Goal: Task Accomplishment & Management: Complete application form

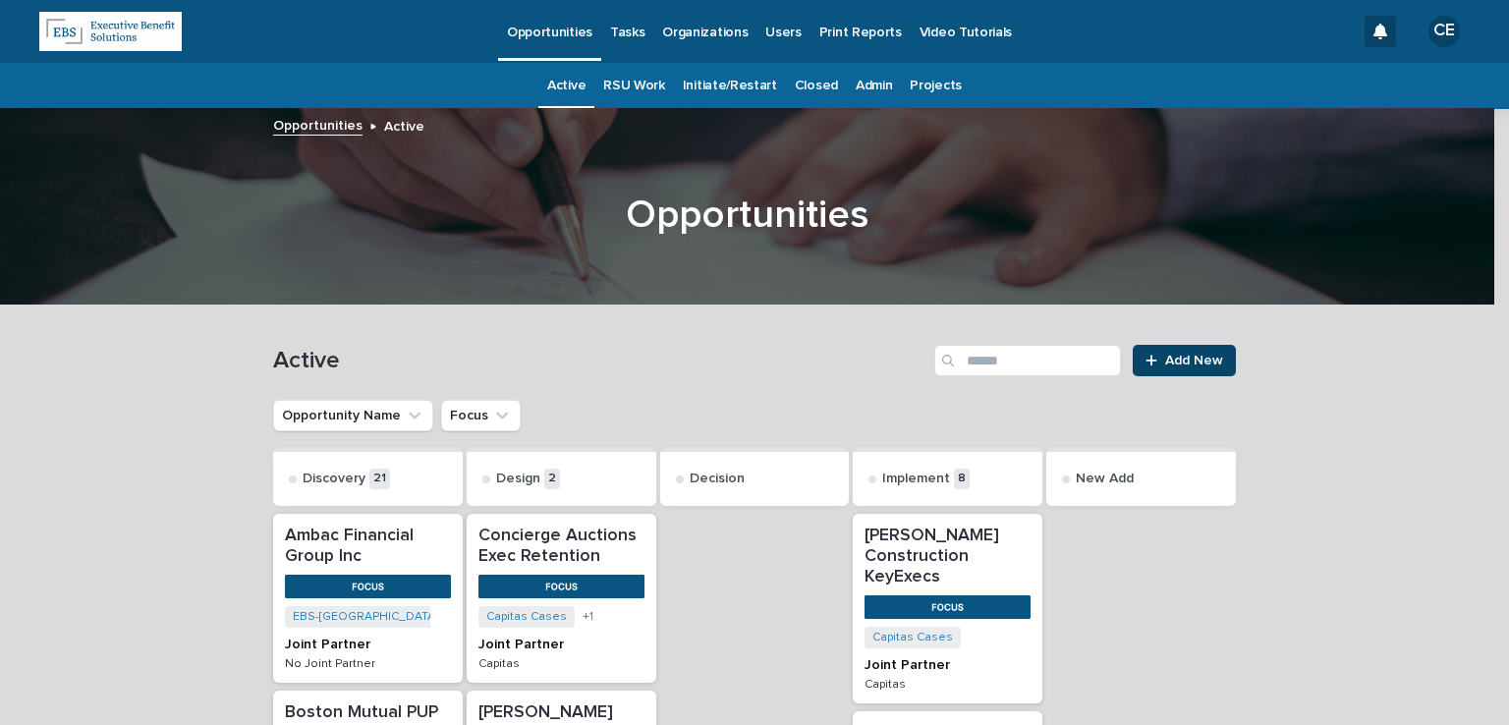
click at [1186, 347] on link "Add New" at bounding box center [1184, 360] width 103 height 31
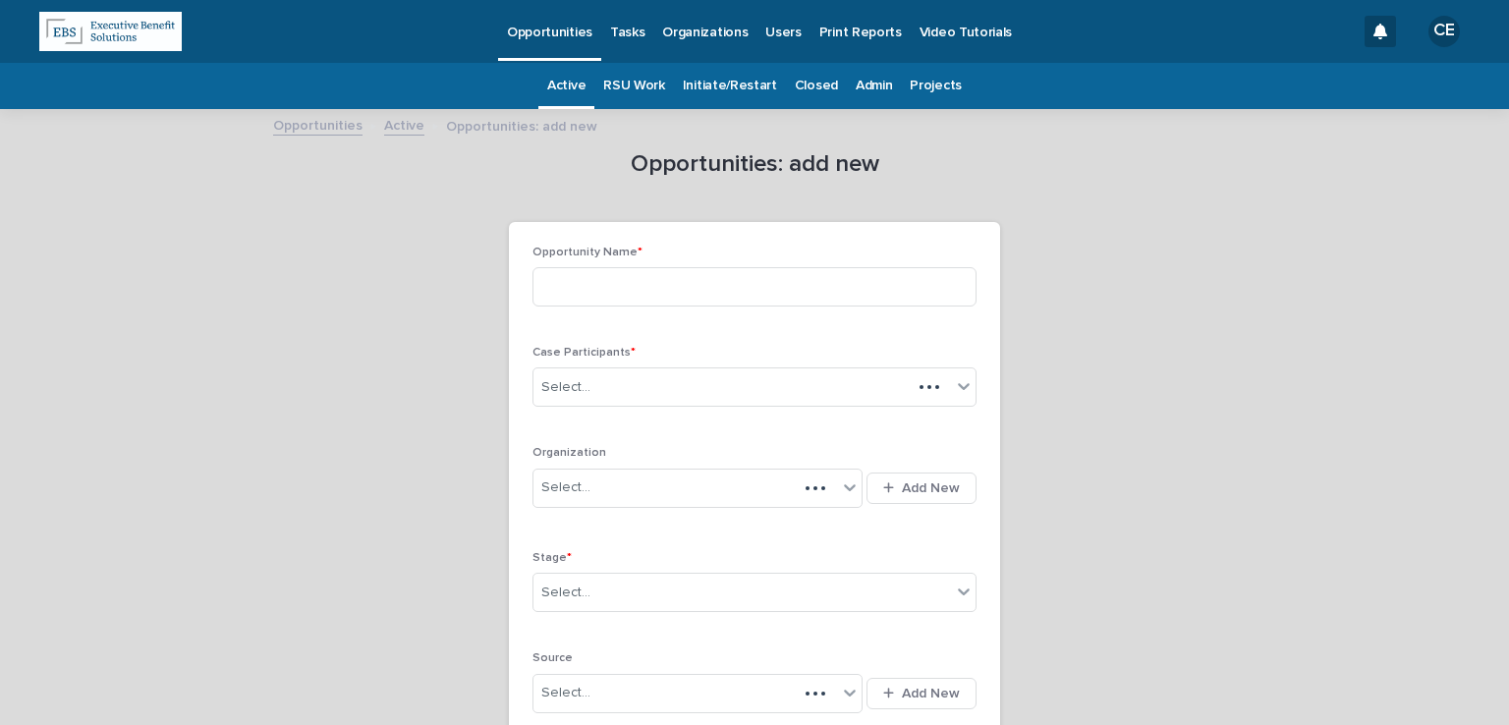
scroll to position [63, 0]
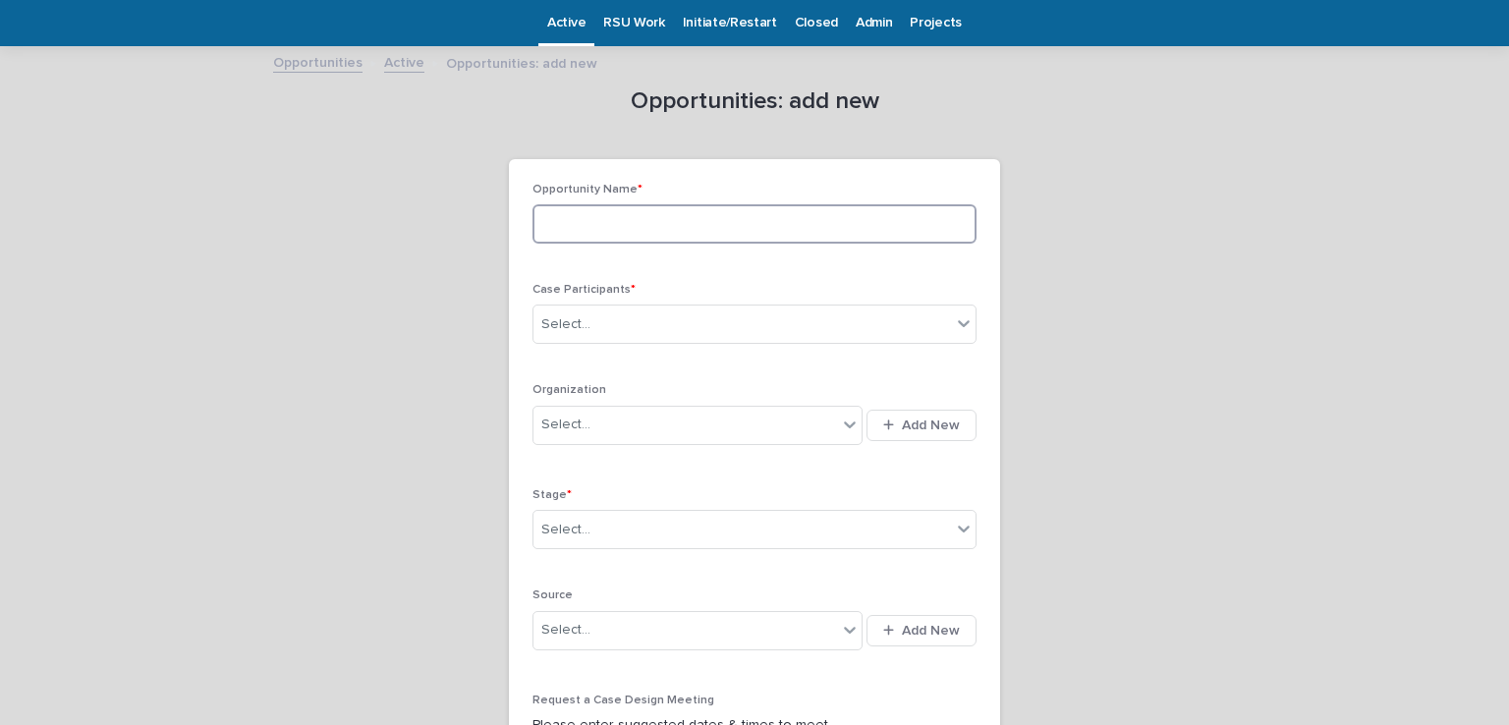
click at [743, 218] on input at bounding box center [754, 223] width 444 height 39
type input "**********"
click at [622, 322] on div "Select..." at bounding box center [741, 324] width 417 height 32
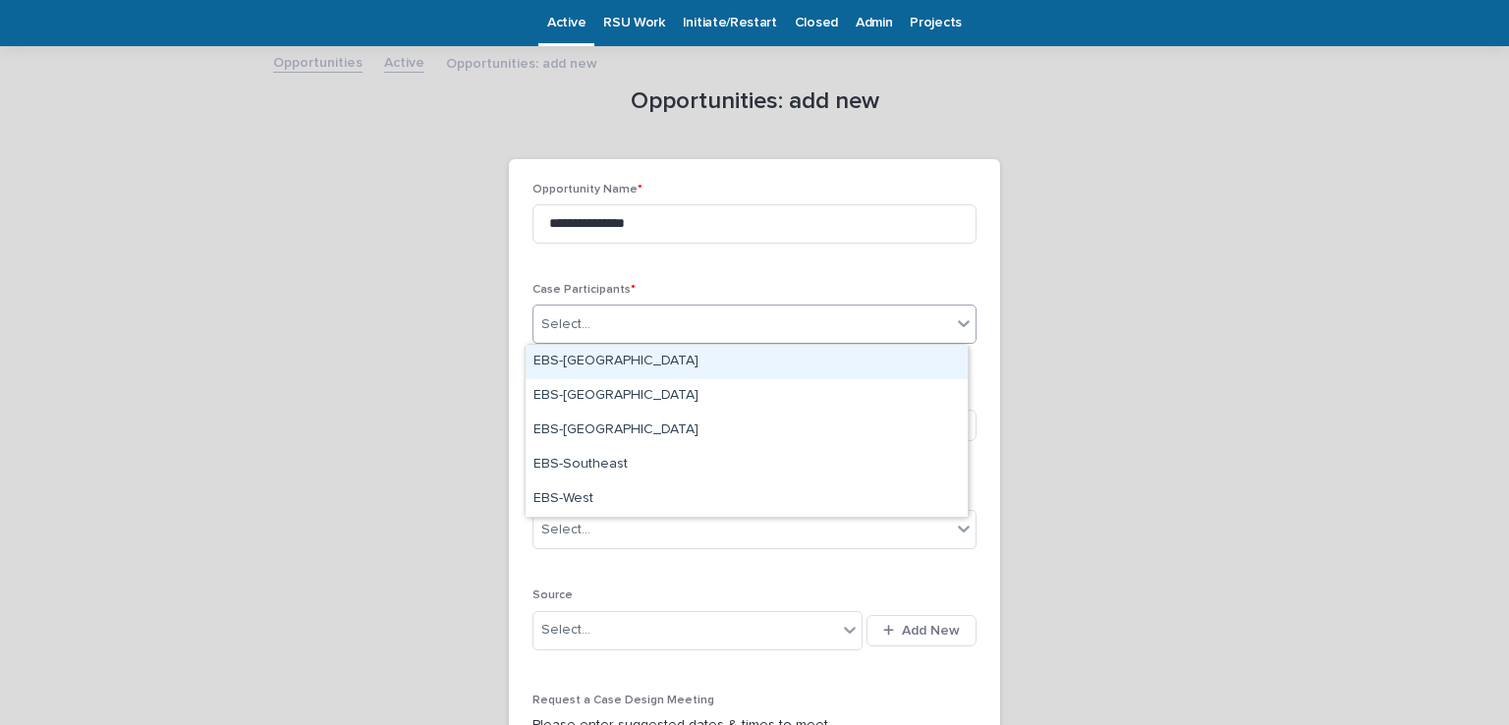
click at [613, 351] on div "EBS-[GEOGRAPHIC_DATA]" at bounding box center [747, 362] width 442 height 34
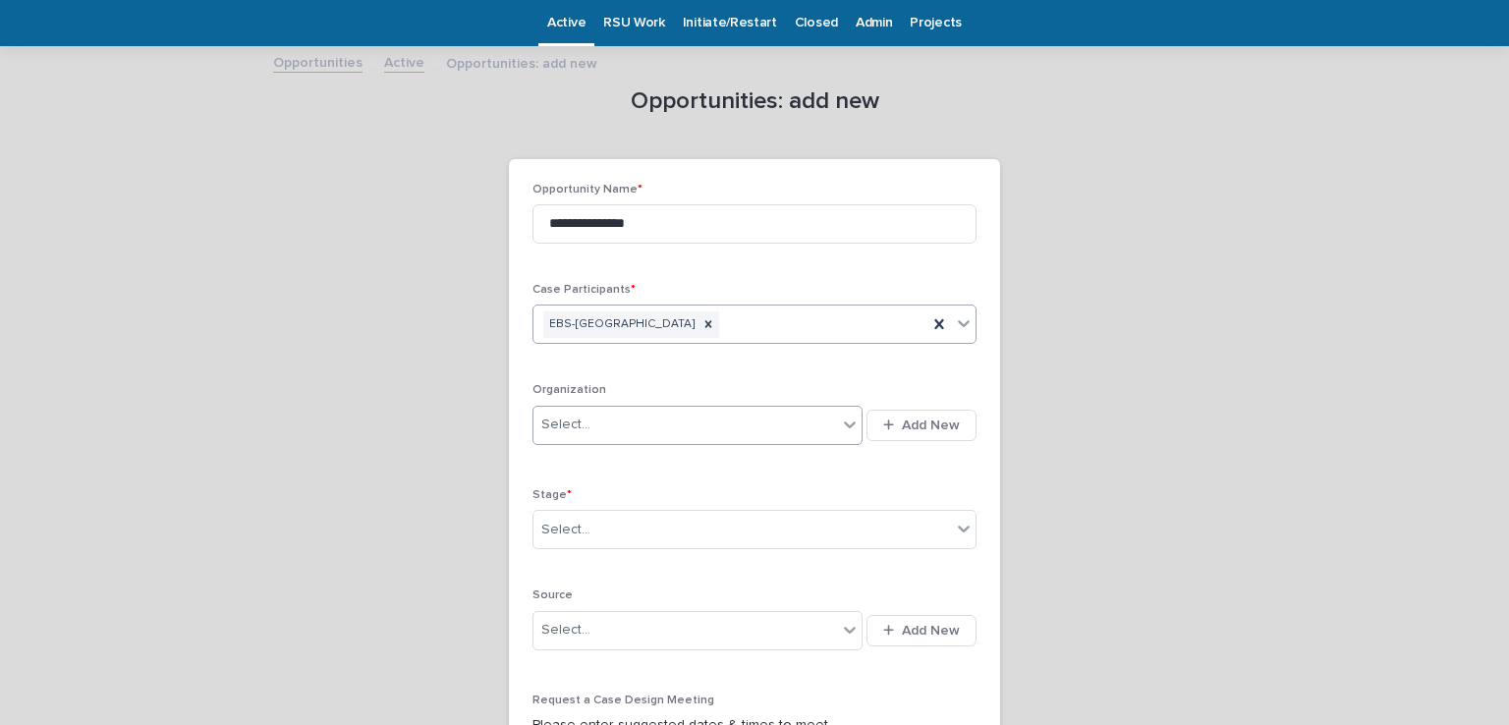
click at [586, 420] on div "Select..." at bounding box center [685, 425] width 304 height 32
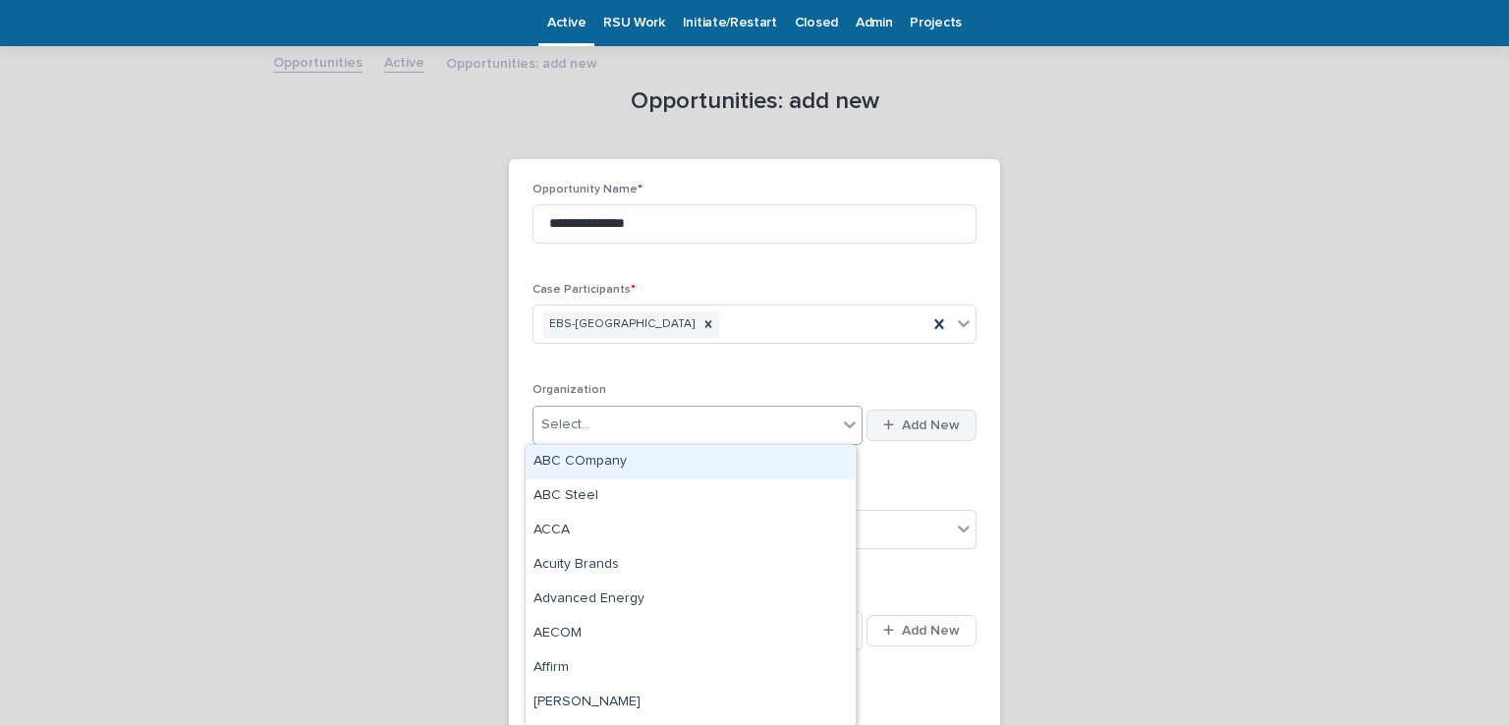
click at [888, 418] on div "button" at bounding box center [892, 424] width 19 height 13
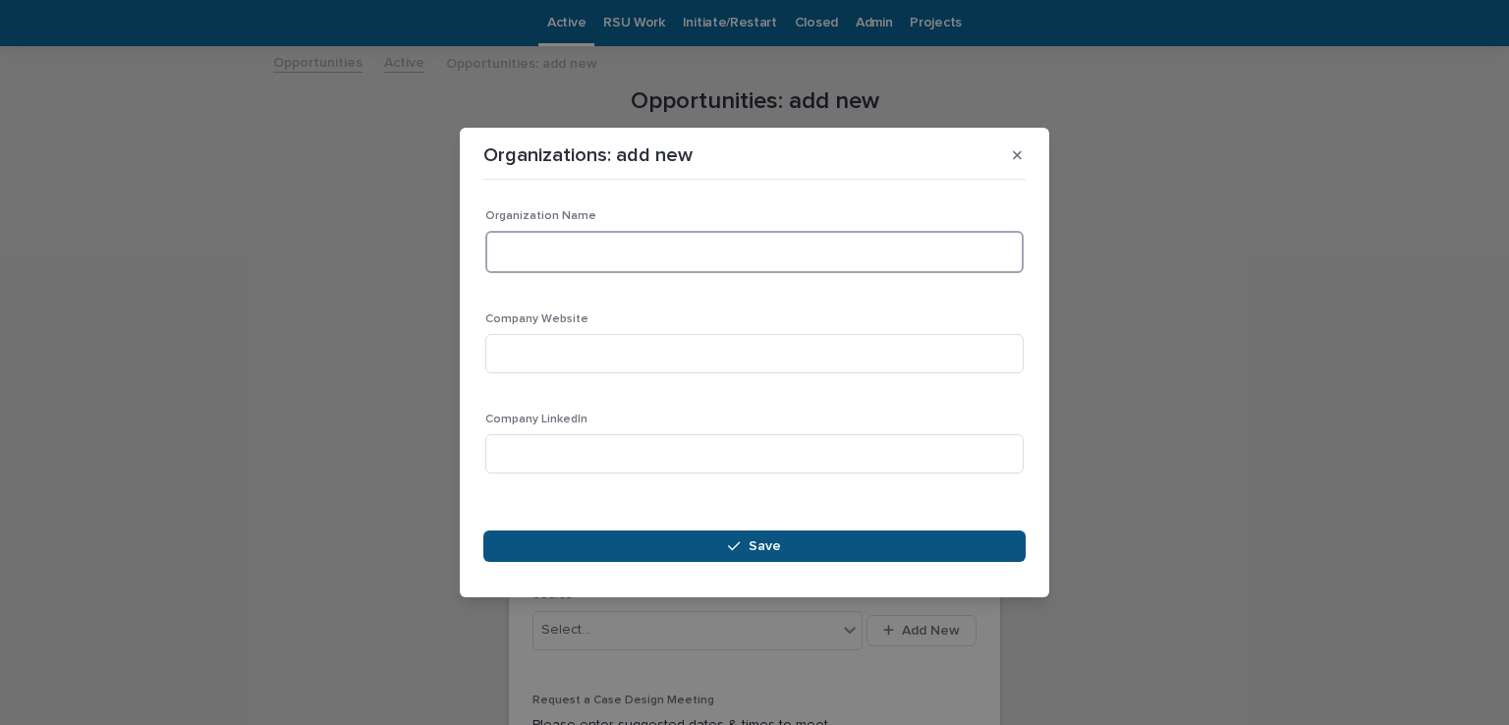
click at [620, 257] on textarea at bounding box center [754, 252] width 538 height 42
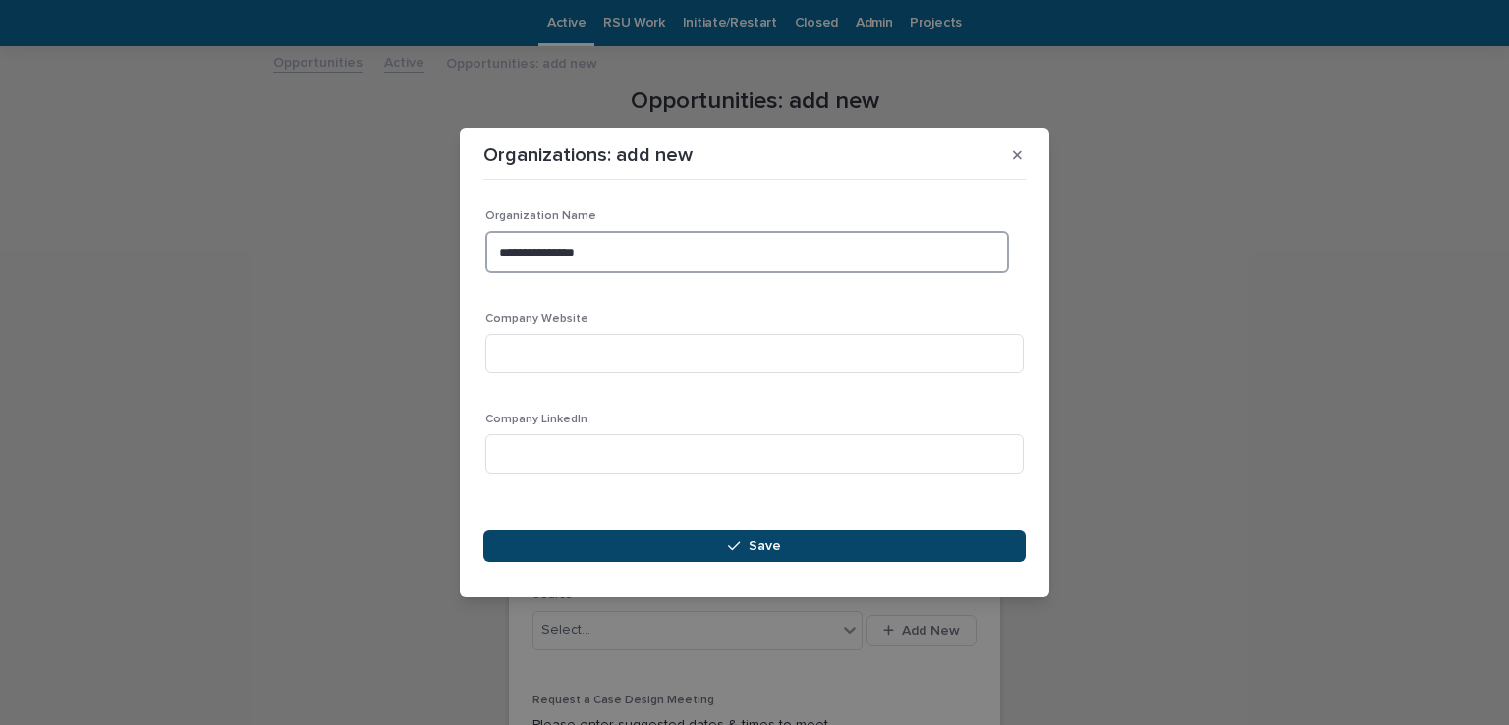
type textarea "**********"
click at [726, 560] on button "Save" at bounding box center [754, 545] width 542 height 31
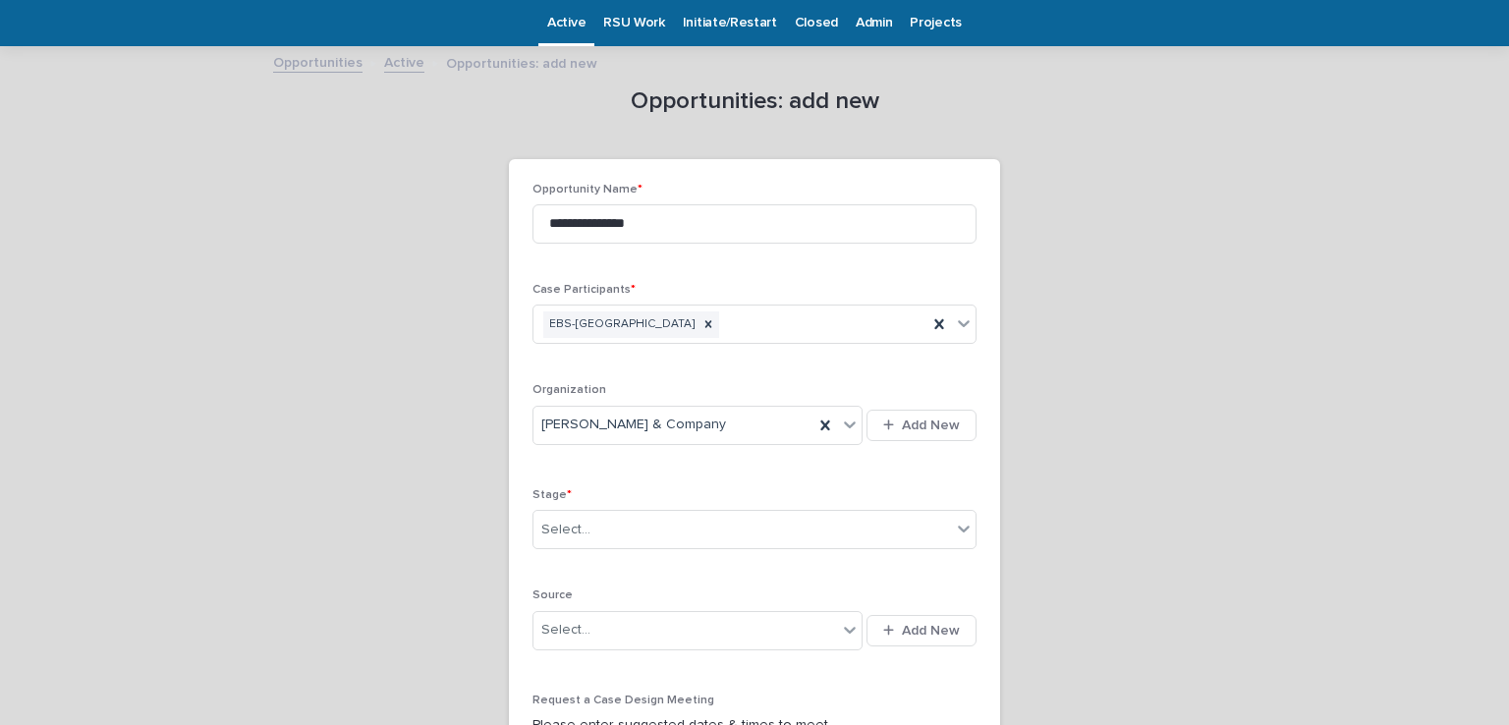
scroll to position [306, 0]
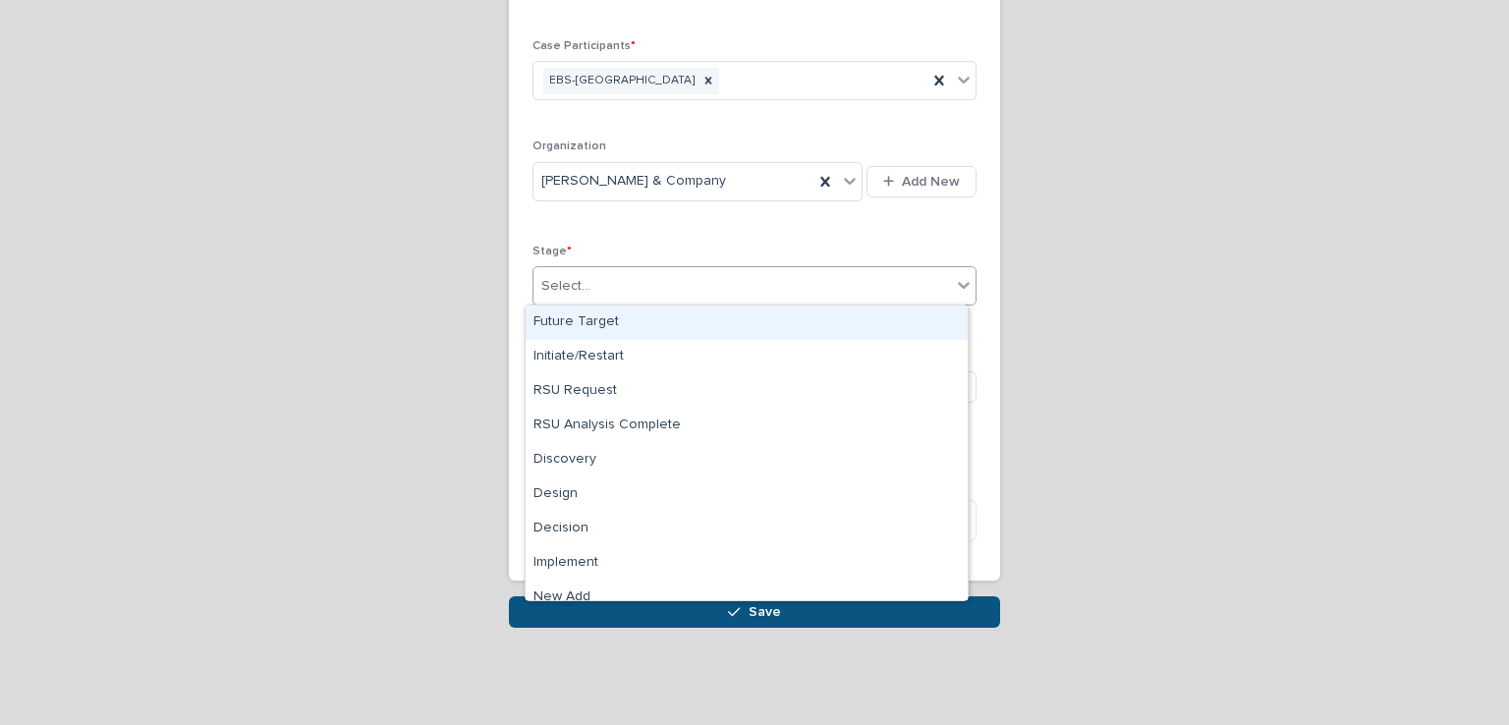
click at [664, 300] on div "Select..." at bounding box center [741, 286] width 417 height 32
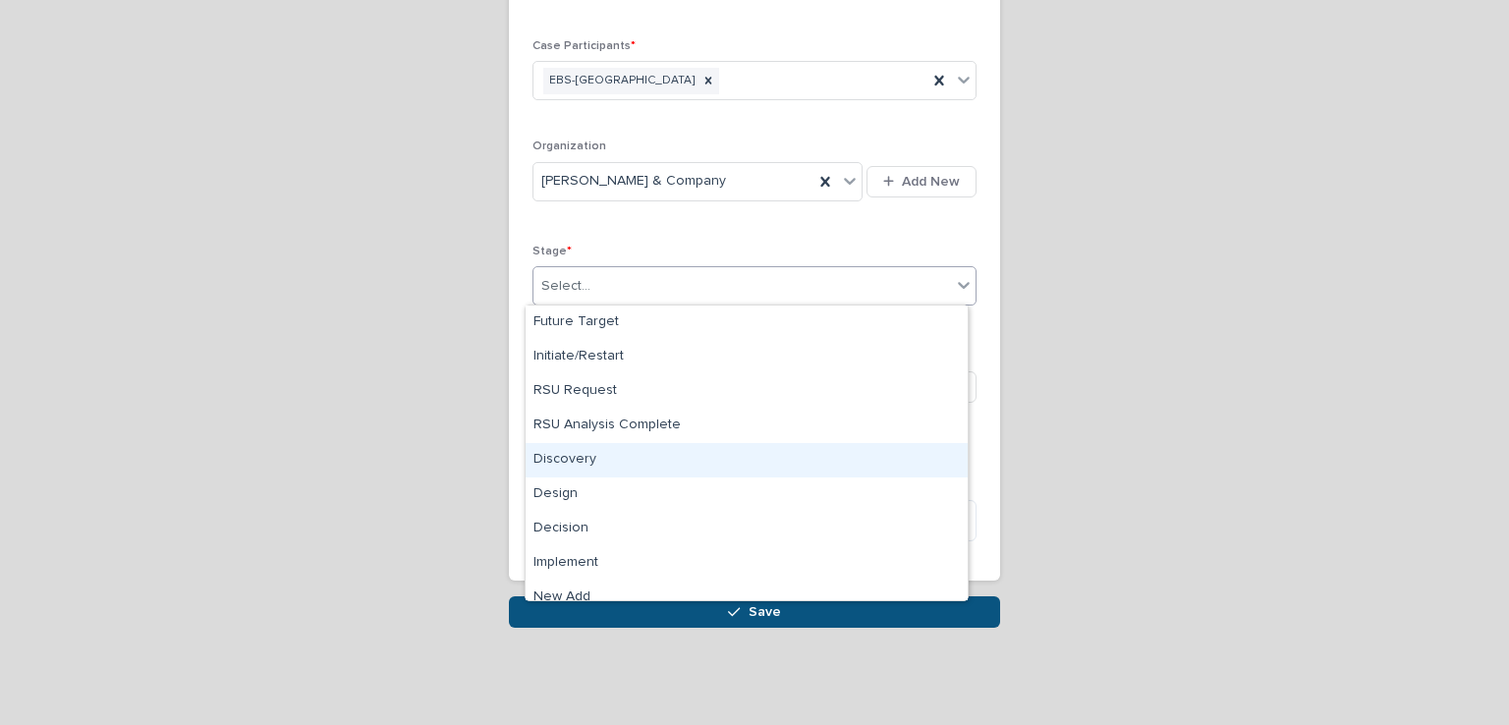
click at [600, 464] on div "Discovery" at bounding box center [747, 460] width 442 height 34
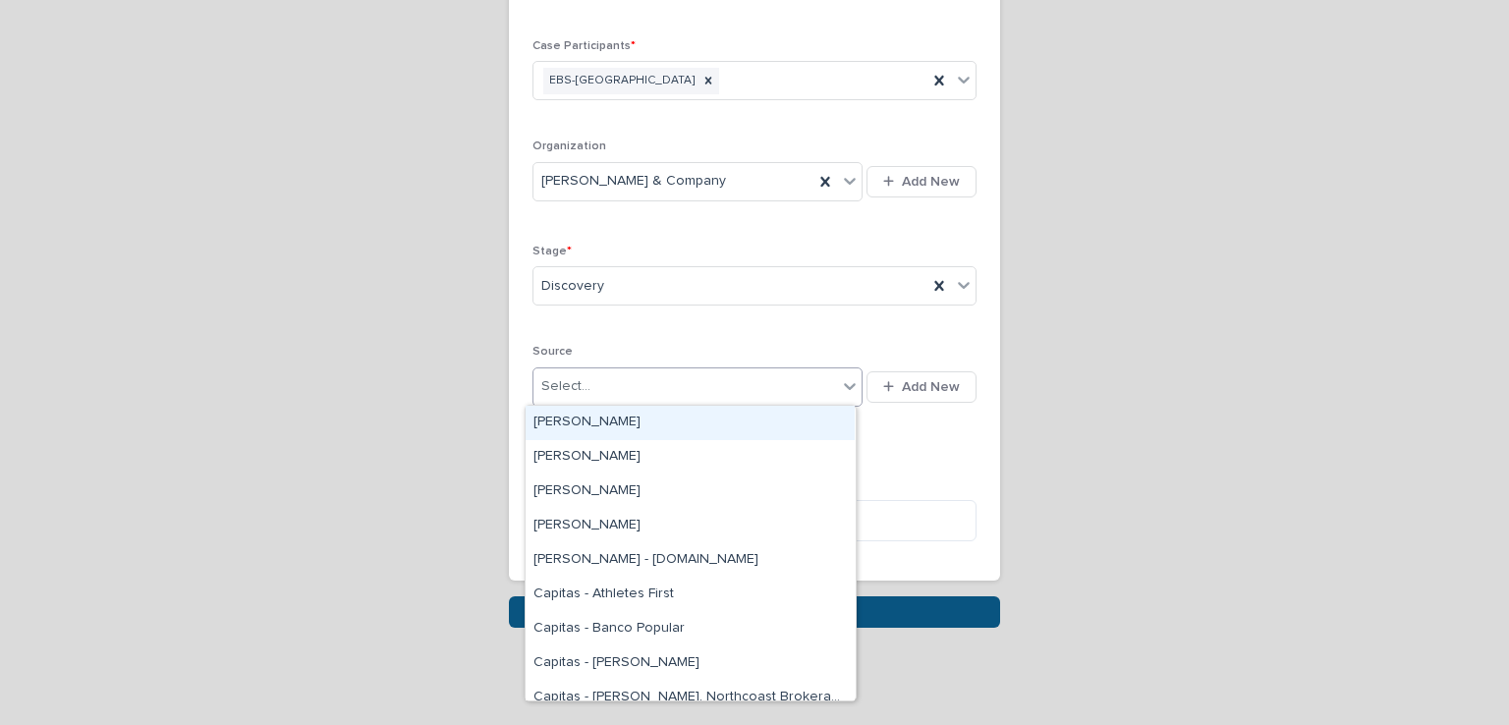
click at [619, 374] on div "Select..." at bounding box center [685, 386] width 304 height 32
type input "**"
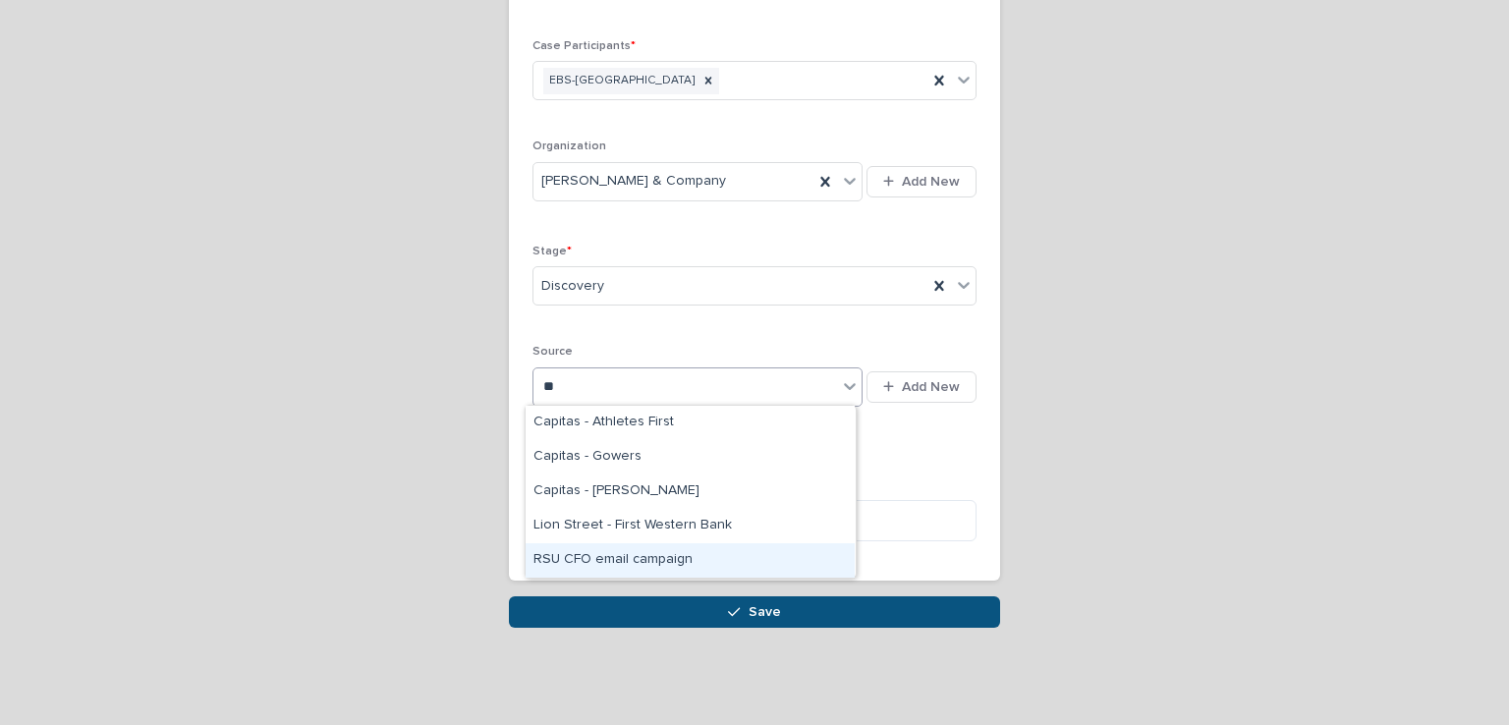
click at [615, 559] on div "RSU CFO email campaign" at bounding box center [690, 560] width 329 height 34
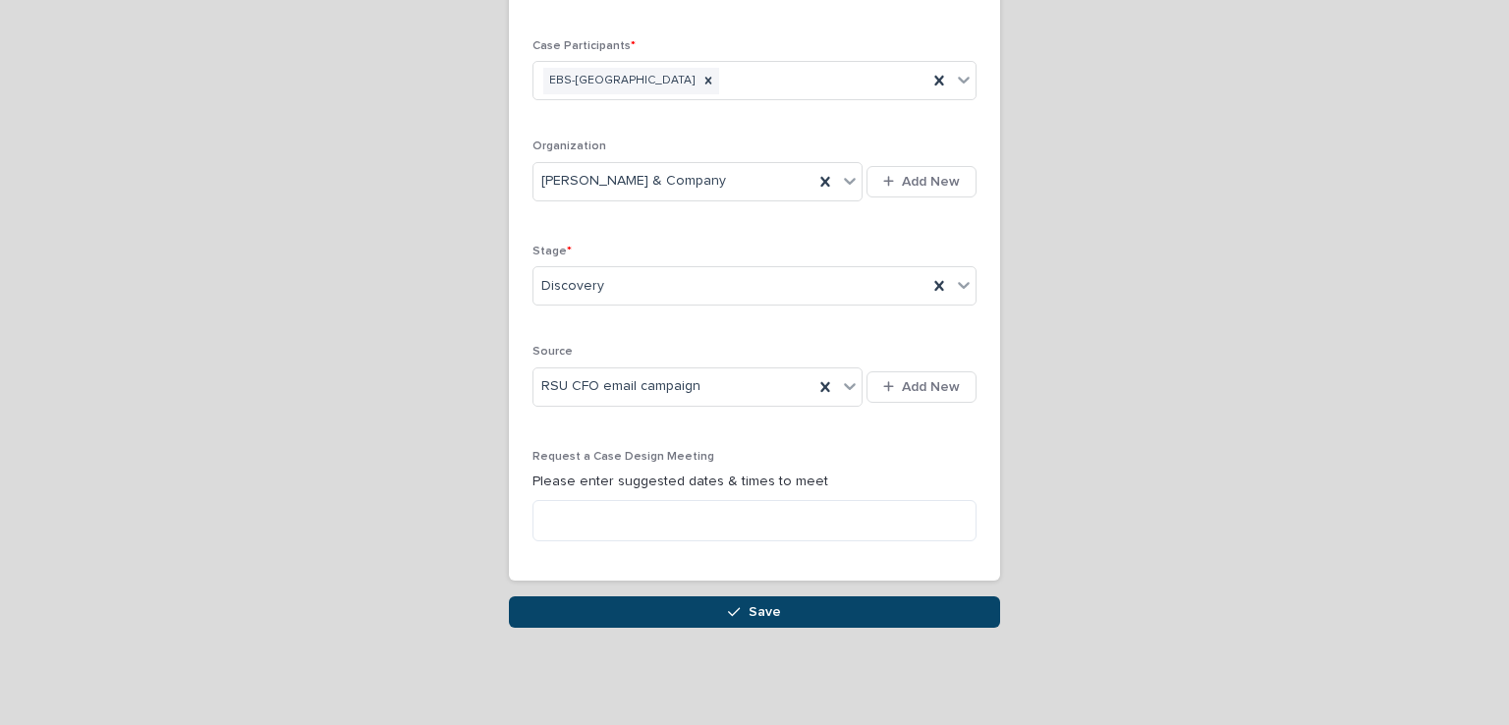
click at [778, 613] on button "Save" at bounding box center [754, 611] width 491 height 31
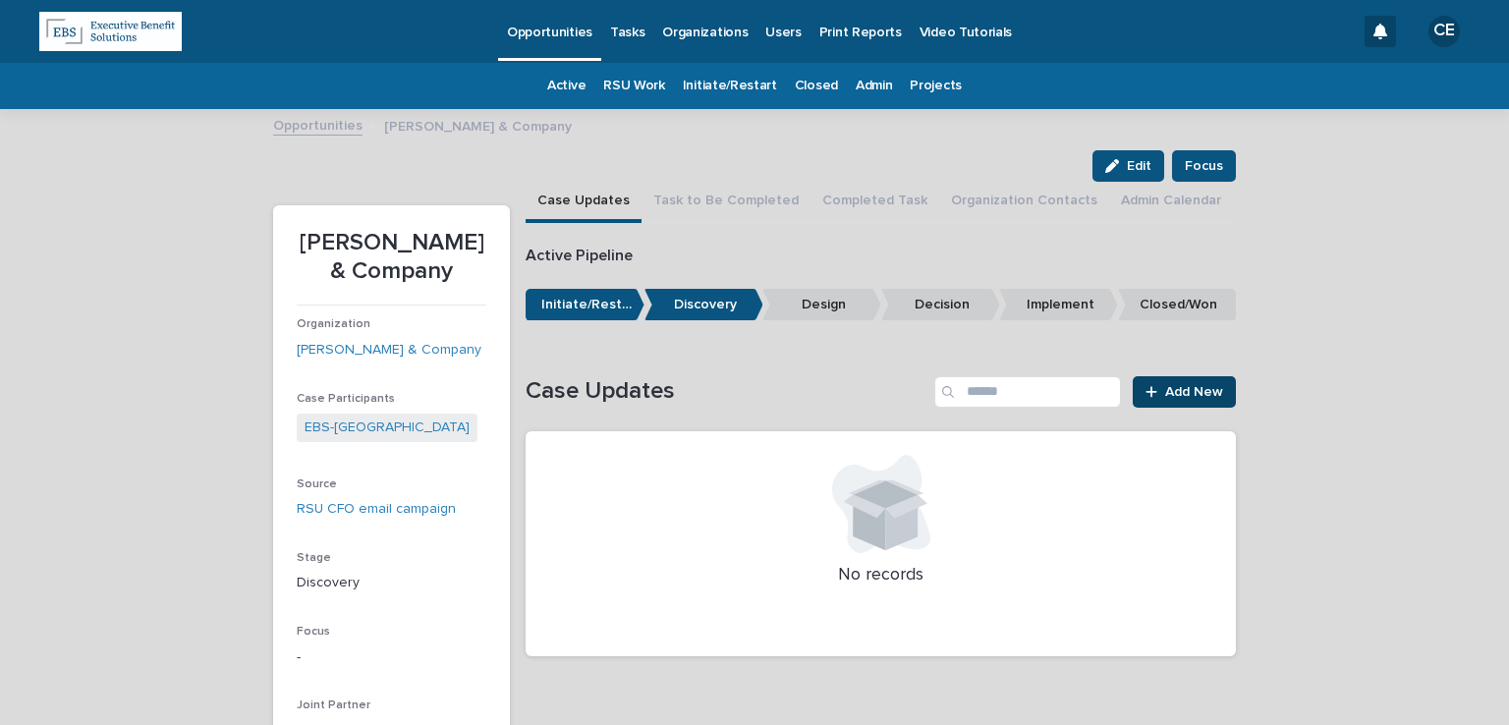
click at [1193, 379] on link "Add New" at bounding box center [1184, 391] width 103 height 31
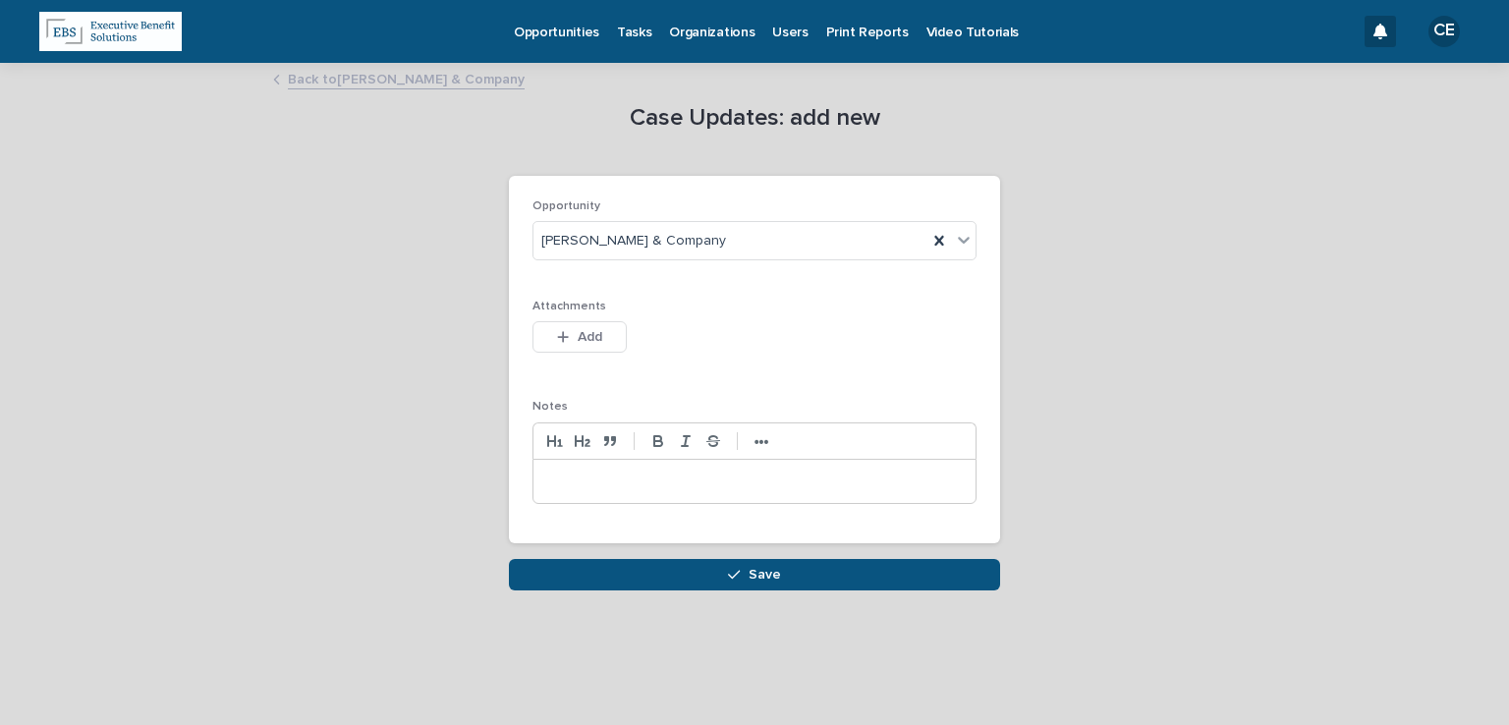
click at [687, 464] on div at bounding box center [754, 481] width 442 height 43
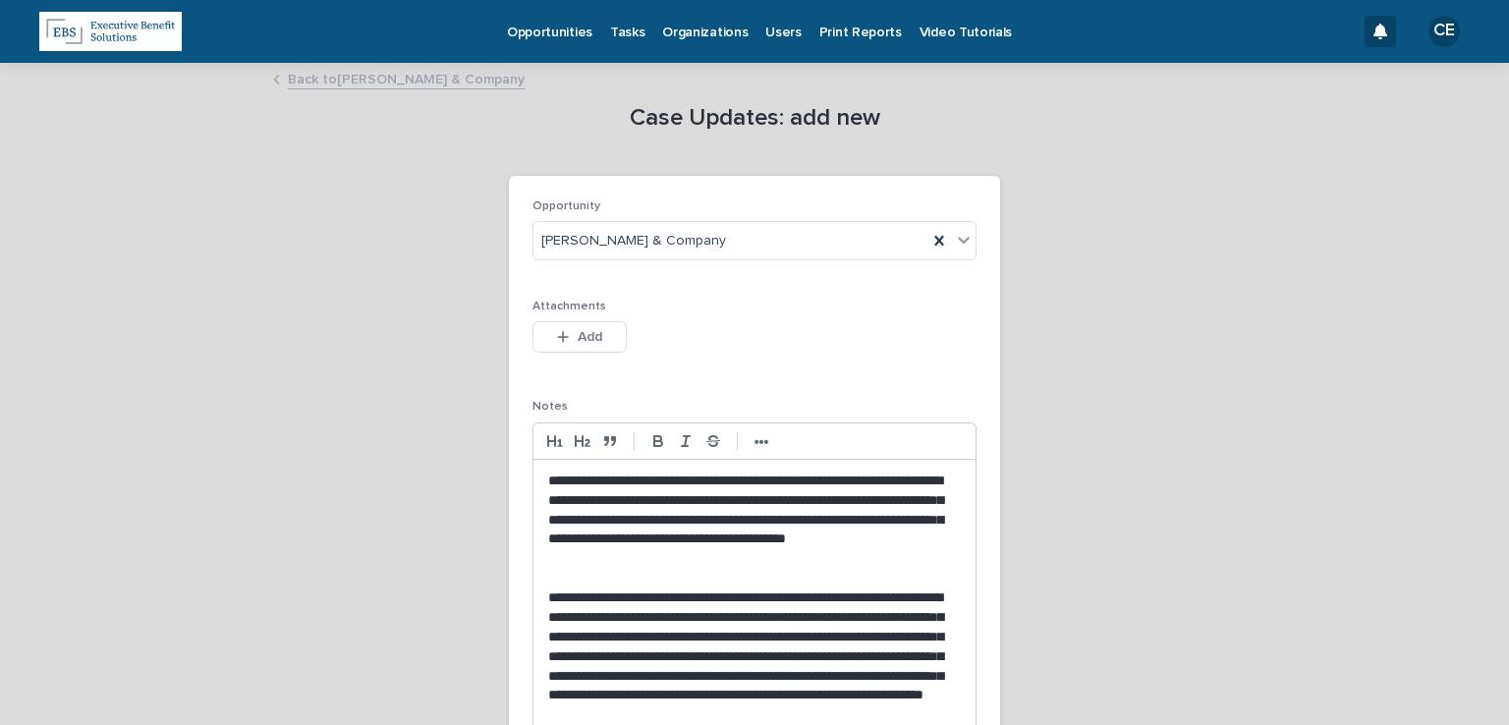
scroll to position [295, 0]
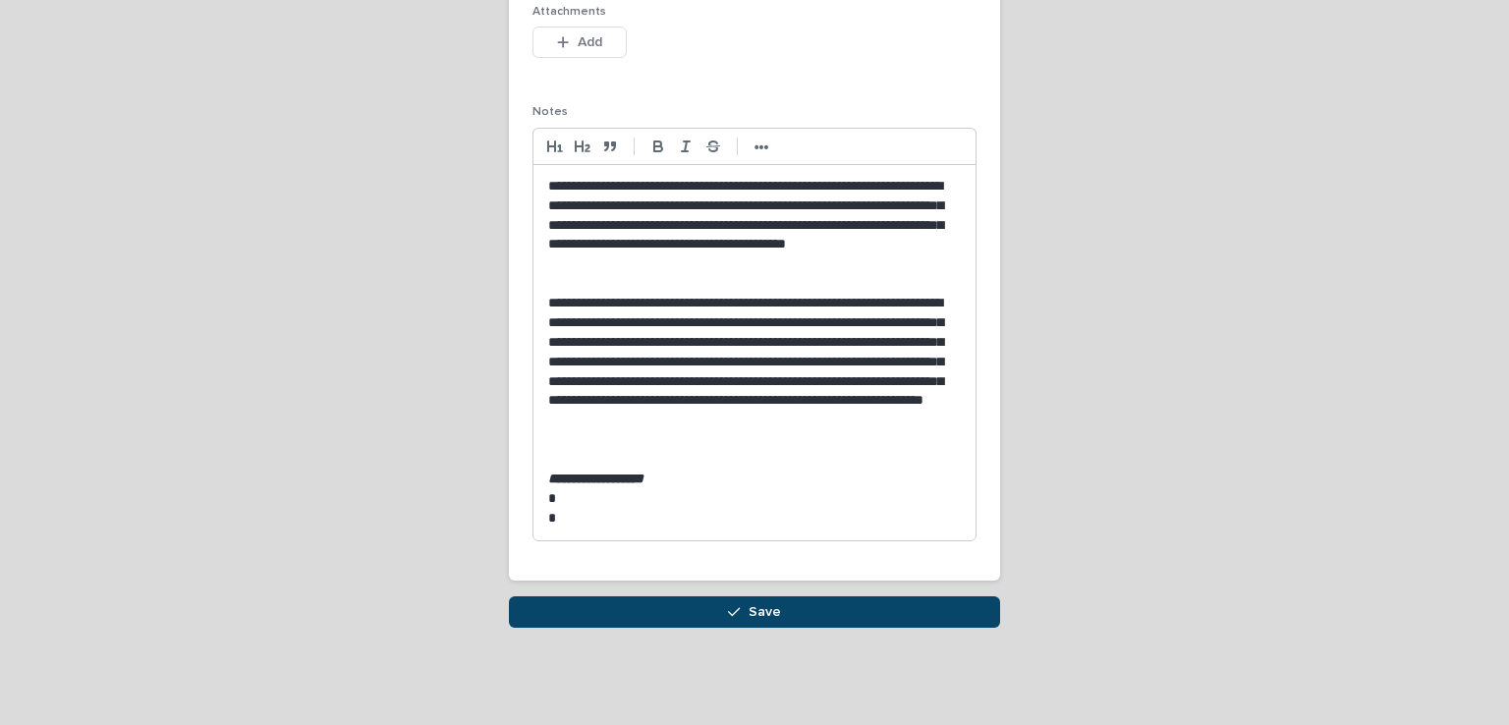
click at [733, 613] on icon "button" at bounding box center [734, 612] width 12 height 14
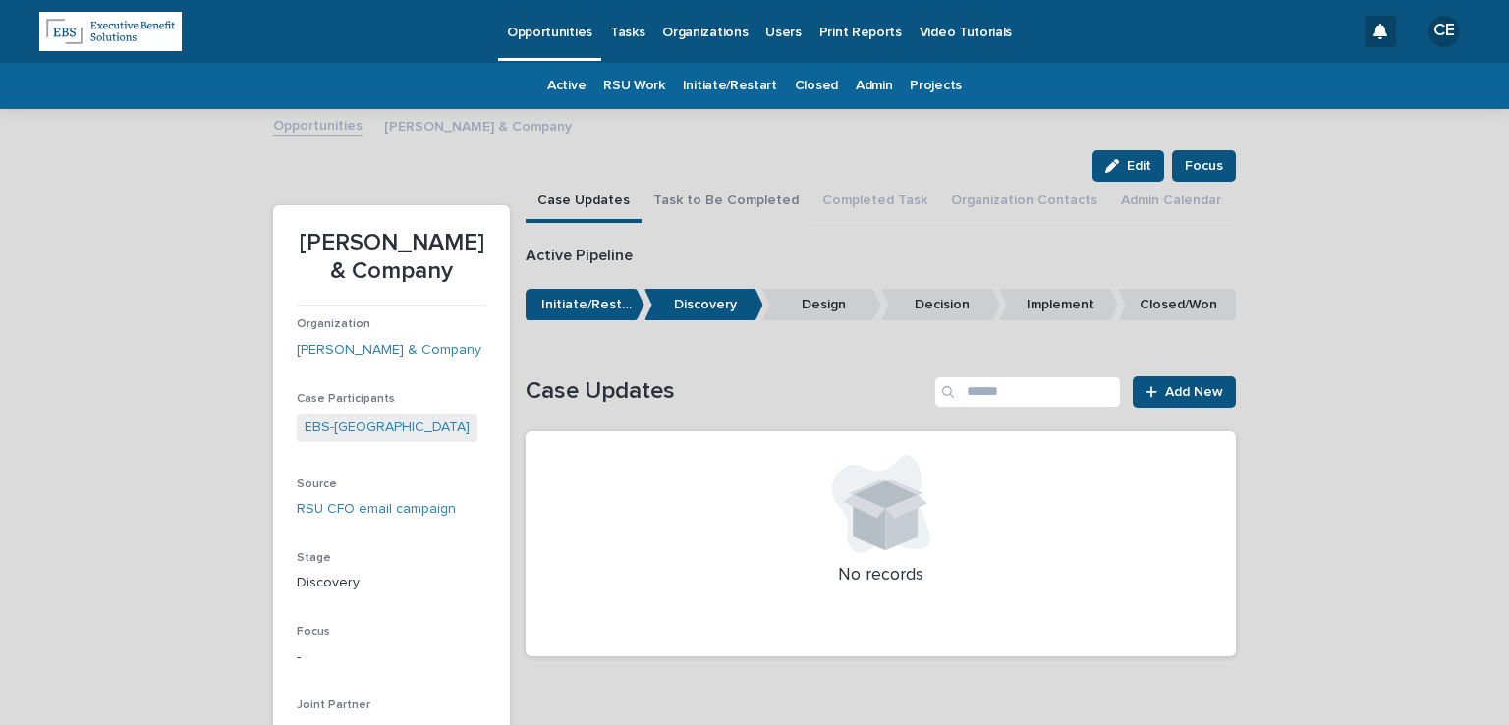
click at [751, 201] on button "Task to Be Completed" at bounding box center [725, 202] width 169 height 41
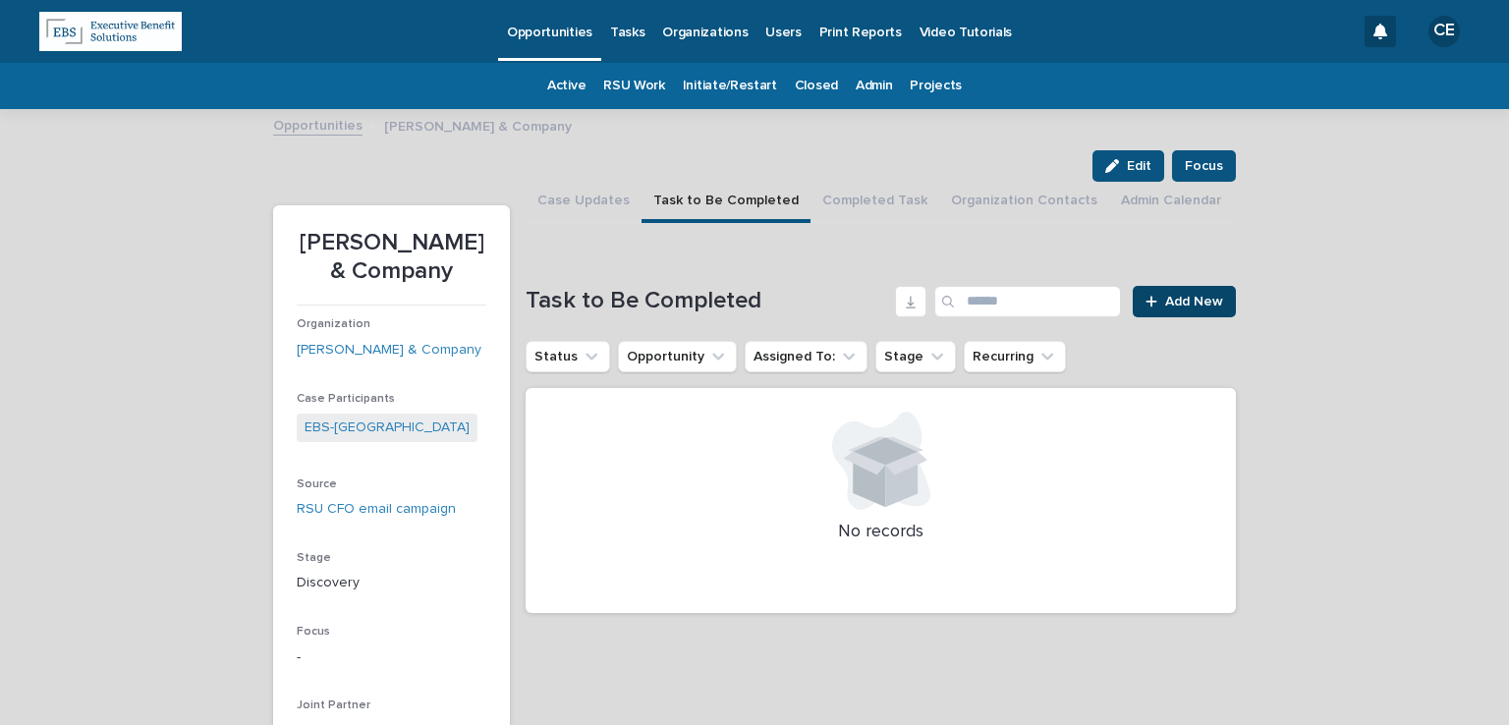
click at [1145, 307] on icon at bounding box center [1151, 302] width 12 height 14
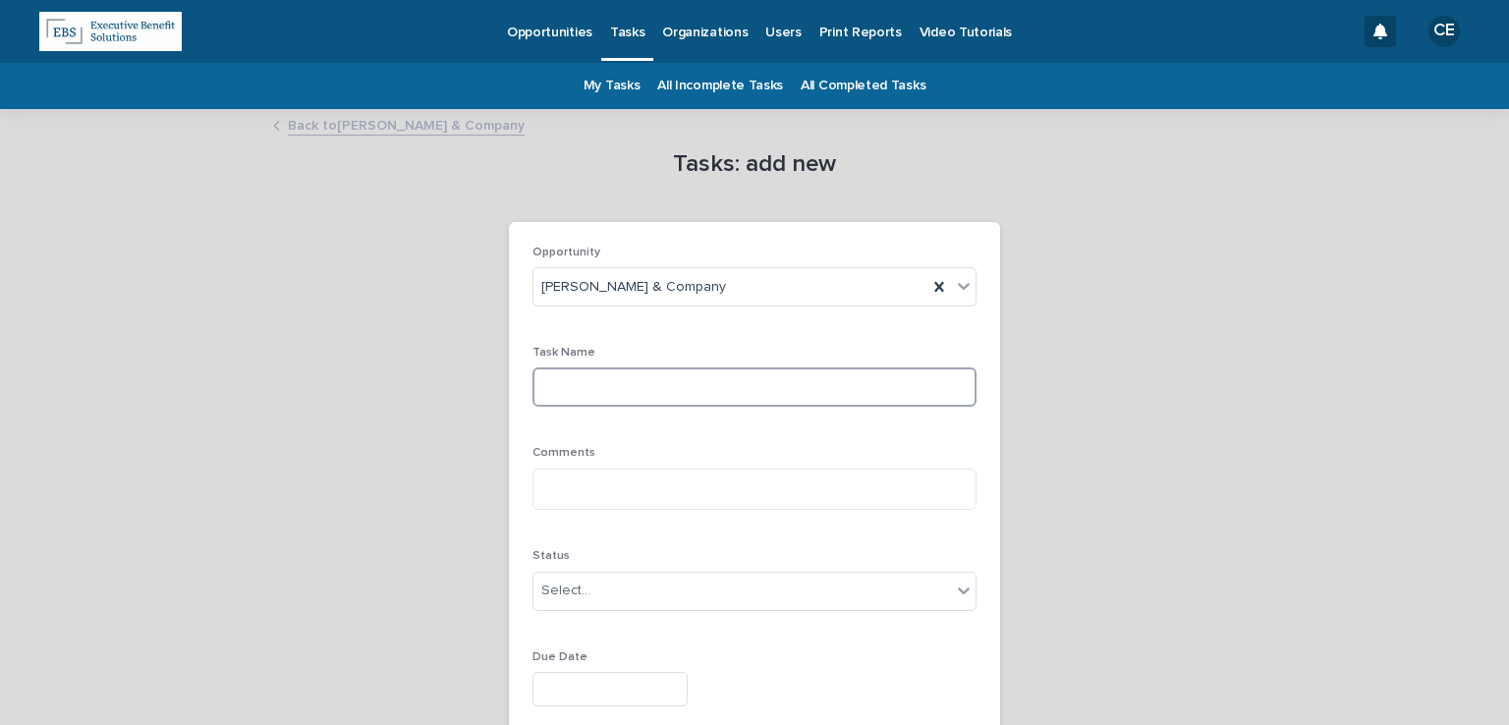
click at [585, 387] on input at bounding box center [754, 386] width 444 height 39
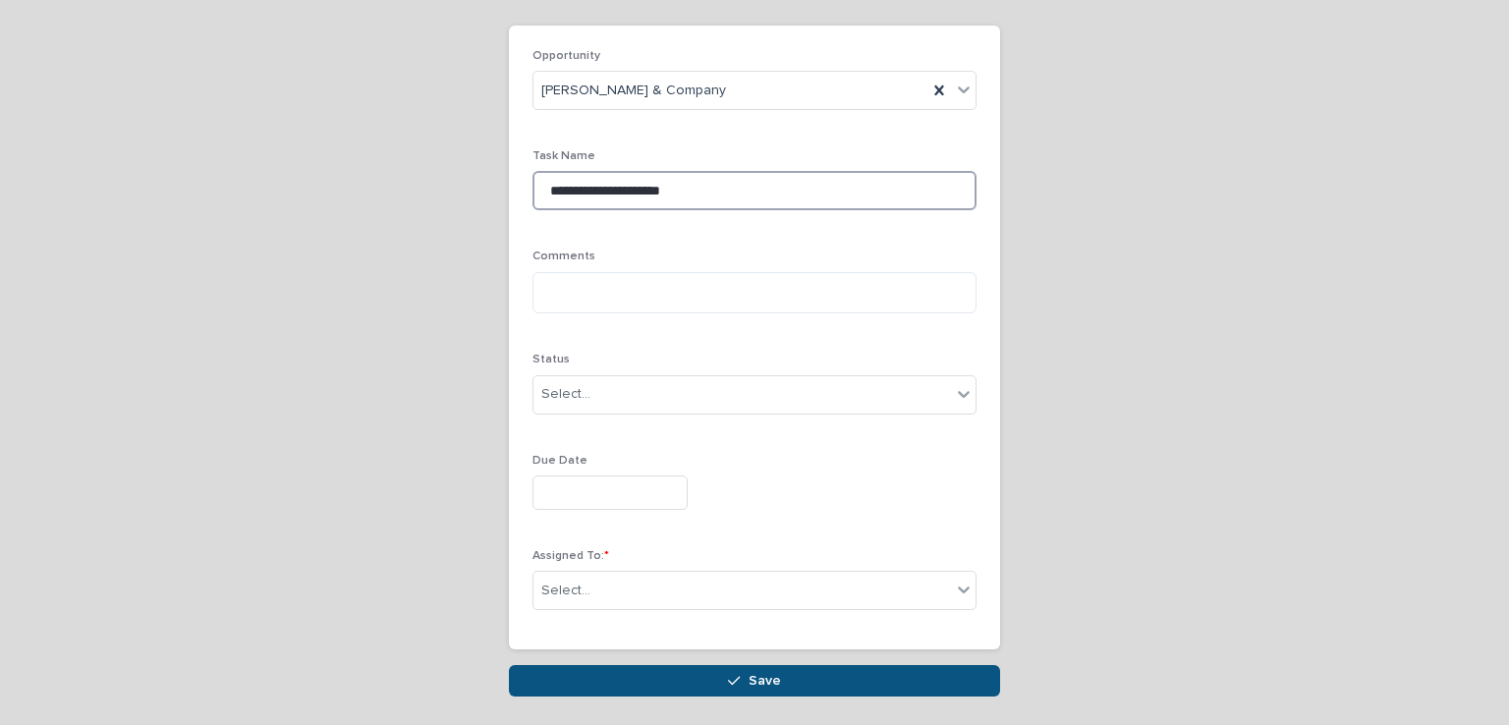
type input "**********"
click at [617, 415] on div "Status Select..." at bounding box center [754, 391] width 444 height 77
click at [617, 413] on body "**********" at bounding box center [754, 362] width 1509 height 725
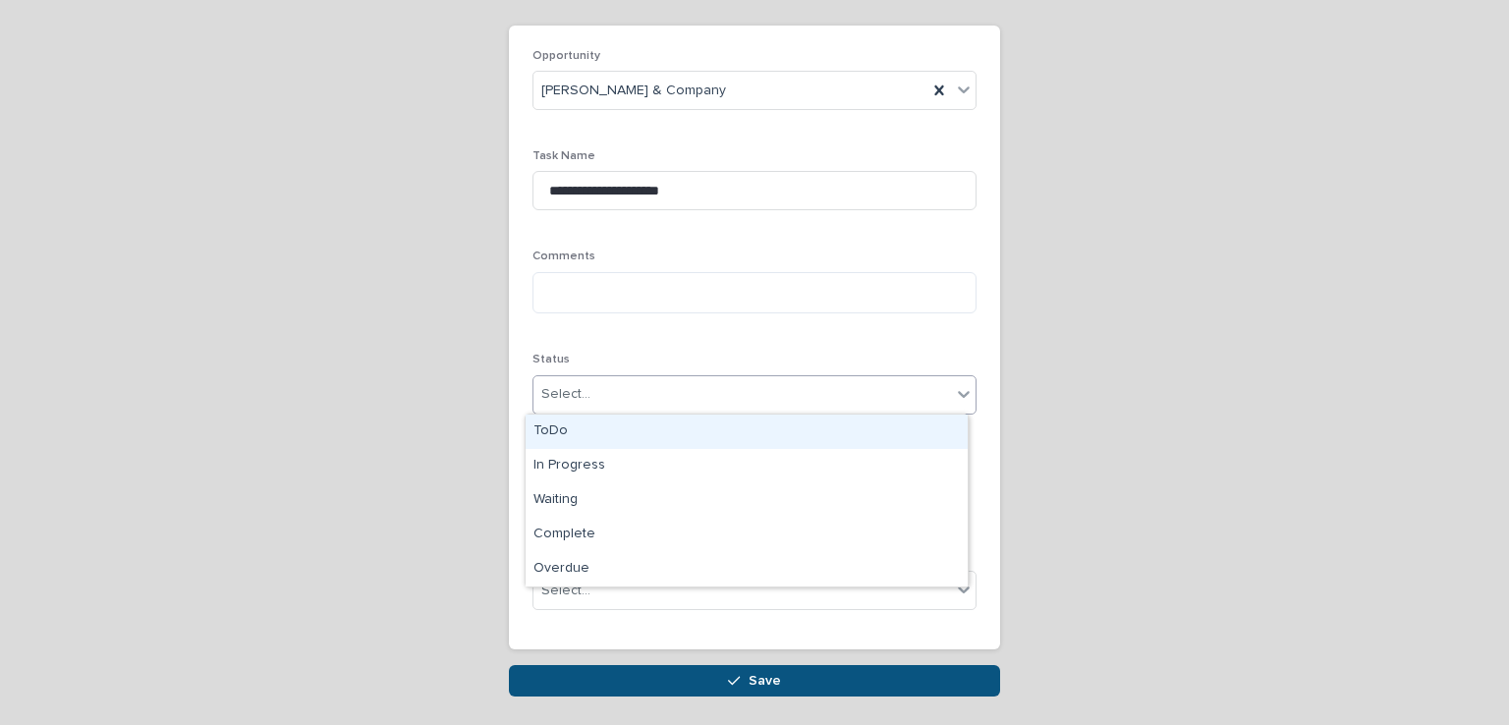
drag, startPoint x: 617, startPoint y: 413, endPoint x: 611, endPoint y: 449, distance: 36.8
click at [612, 429] on div "ToDo" at bounding box center [747, 432] width 442 height 34
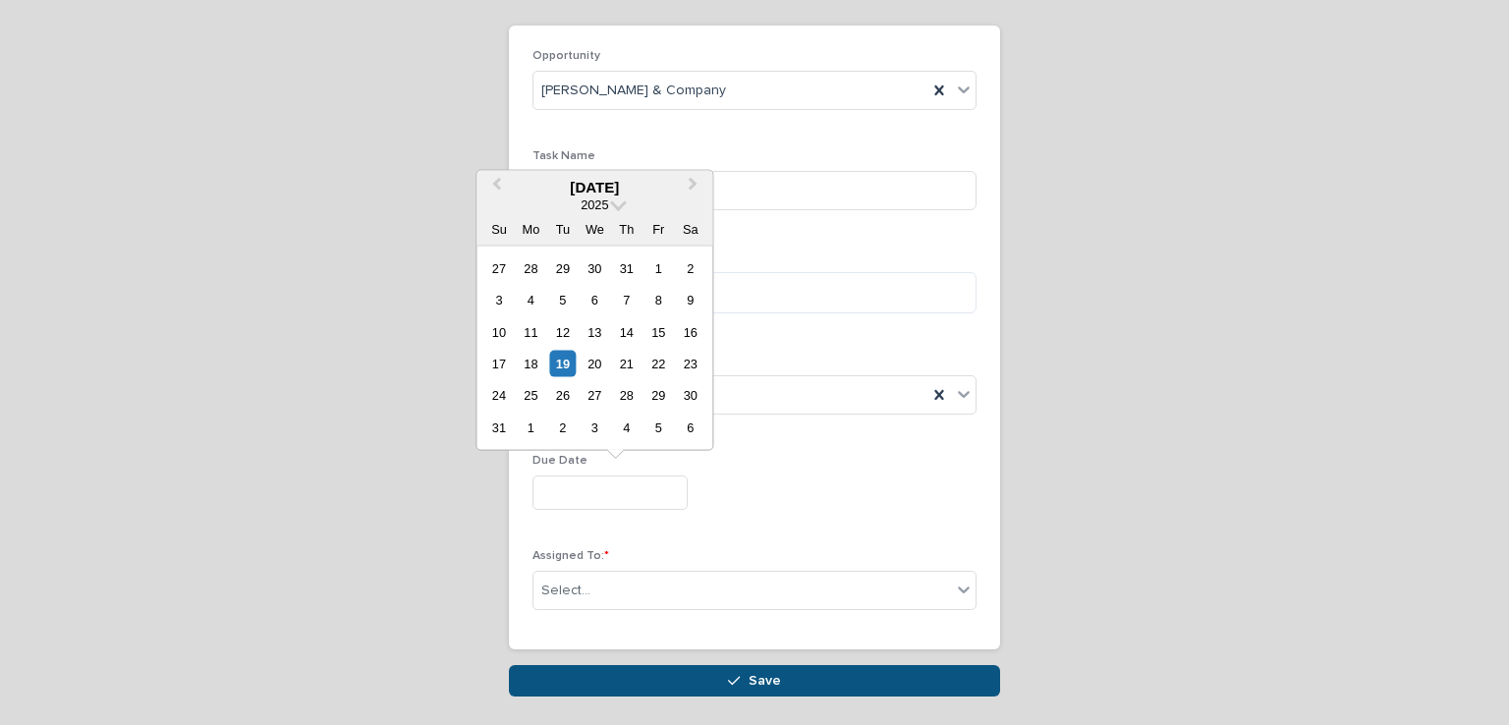
click at [601, 491] on input "text" at bounding box center [609, 492] width 155 height 34
click at [566, 394] on div "26" at bounding box center [562, 395] width 27 height 27
type input "**********"
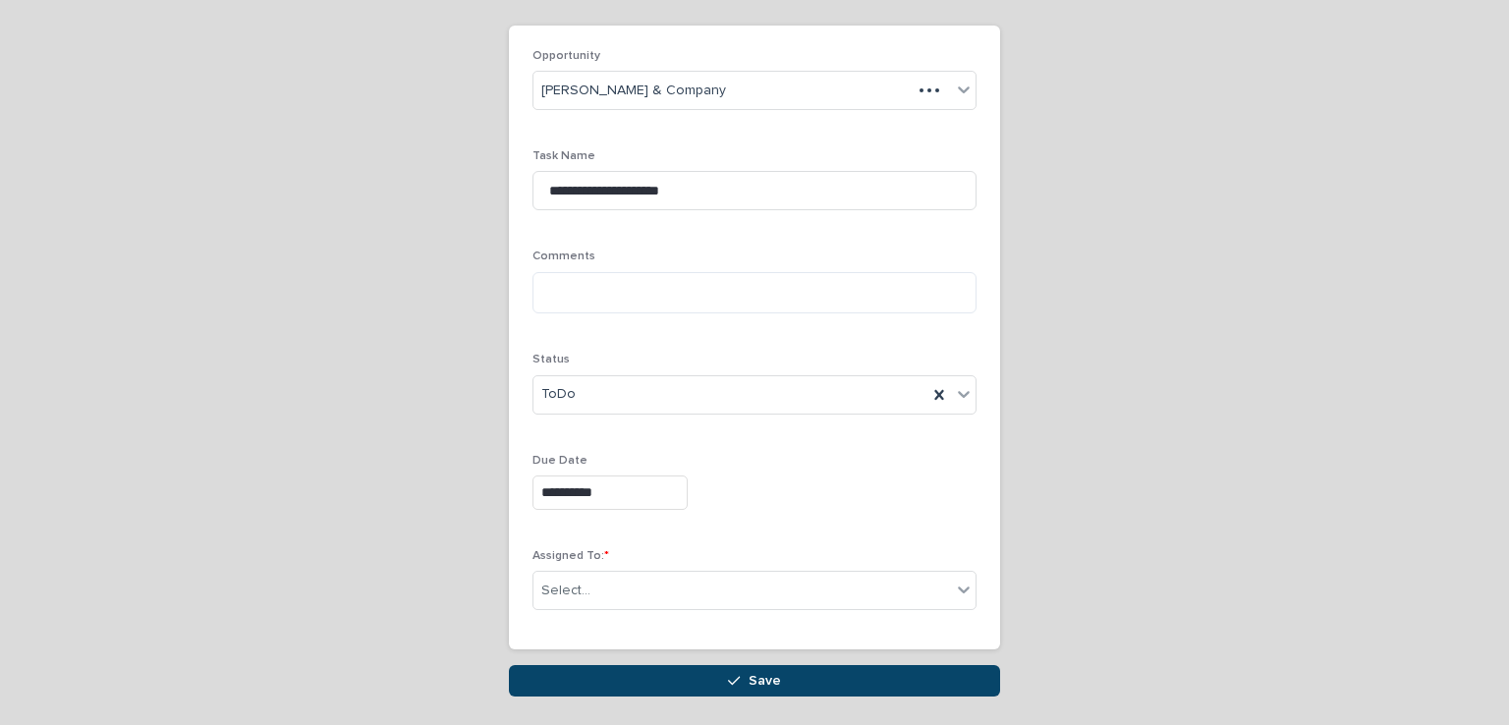
click at [814, 683] on button "Save" at bounding box center [754, 680] width 491 height 31
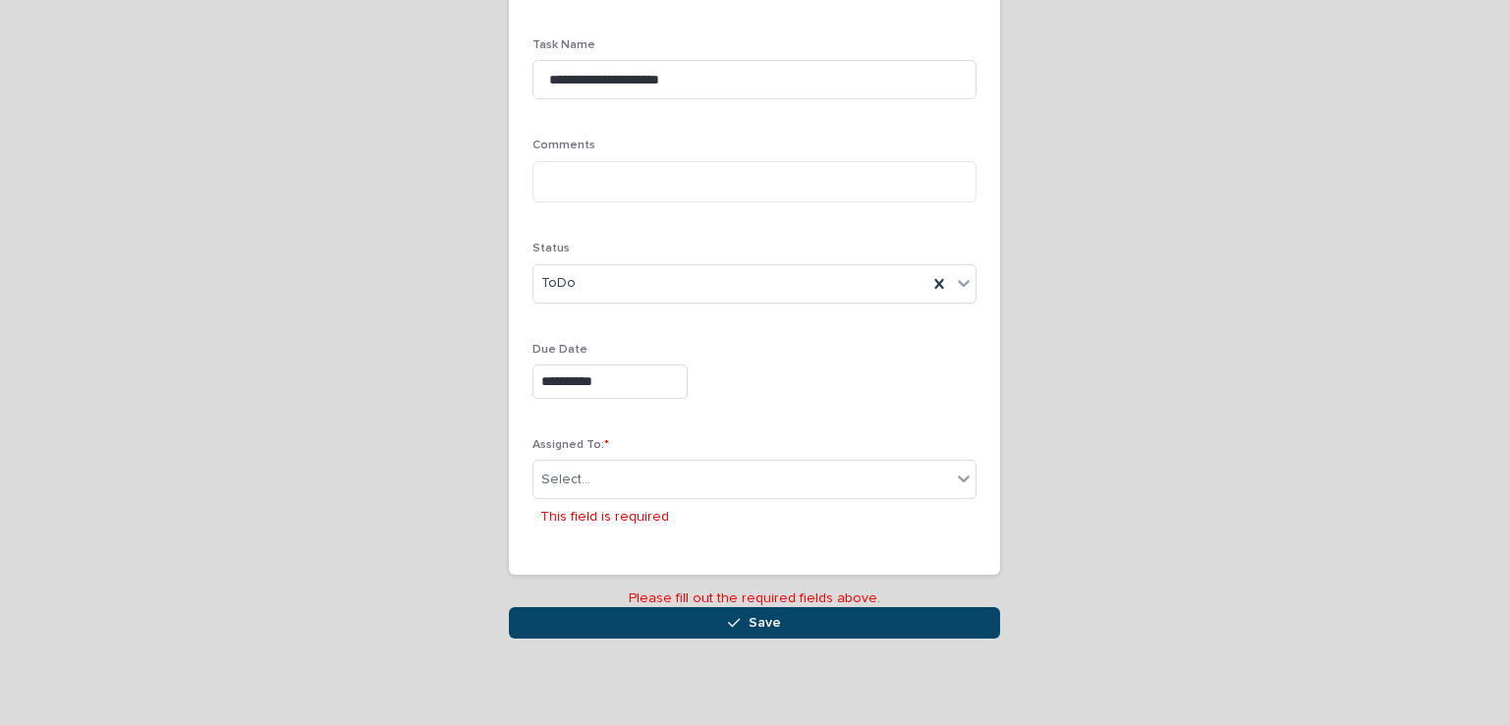
scroll to position [315, 0]
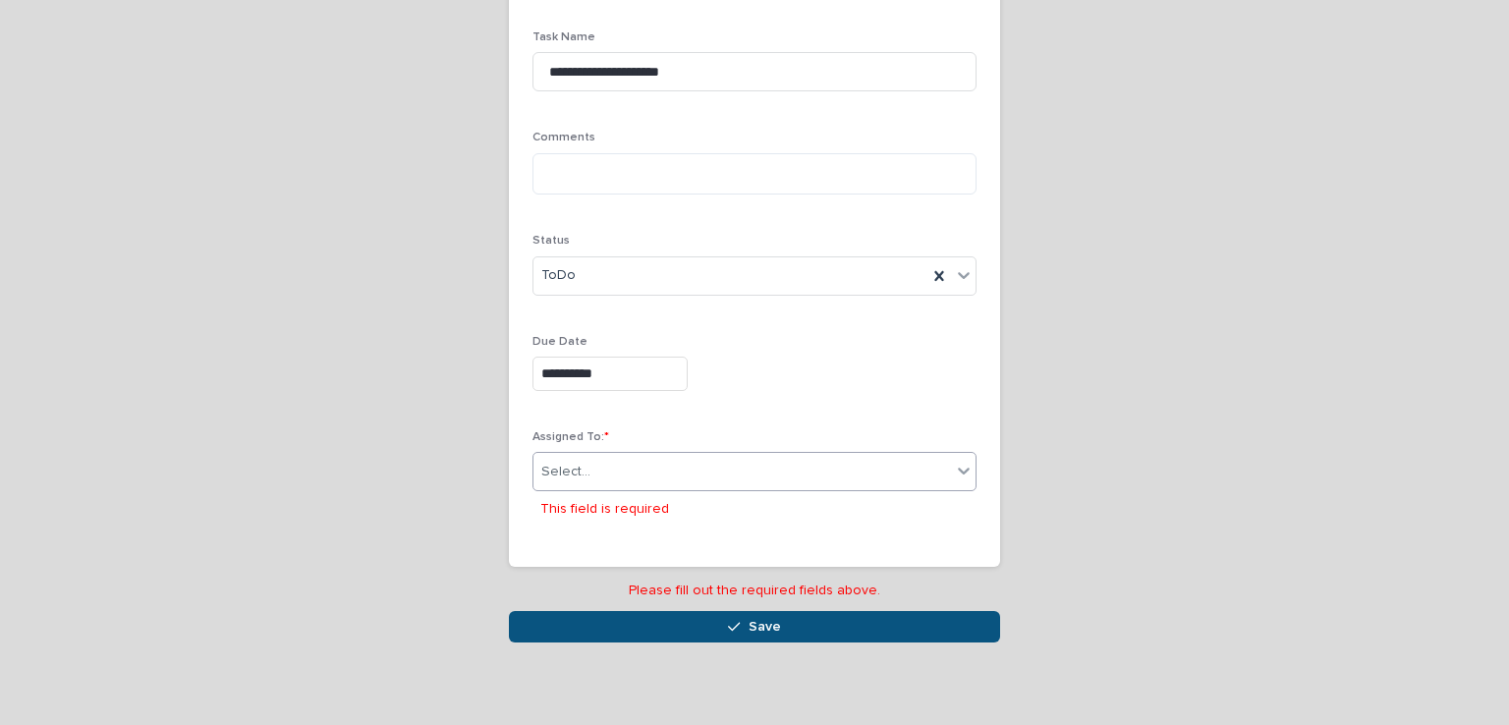
click at [745, 472] on div "Select..." at bounding box center [741, 472] width 417 height 32
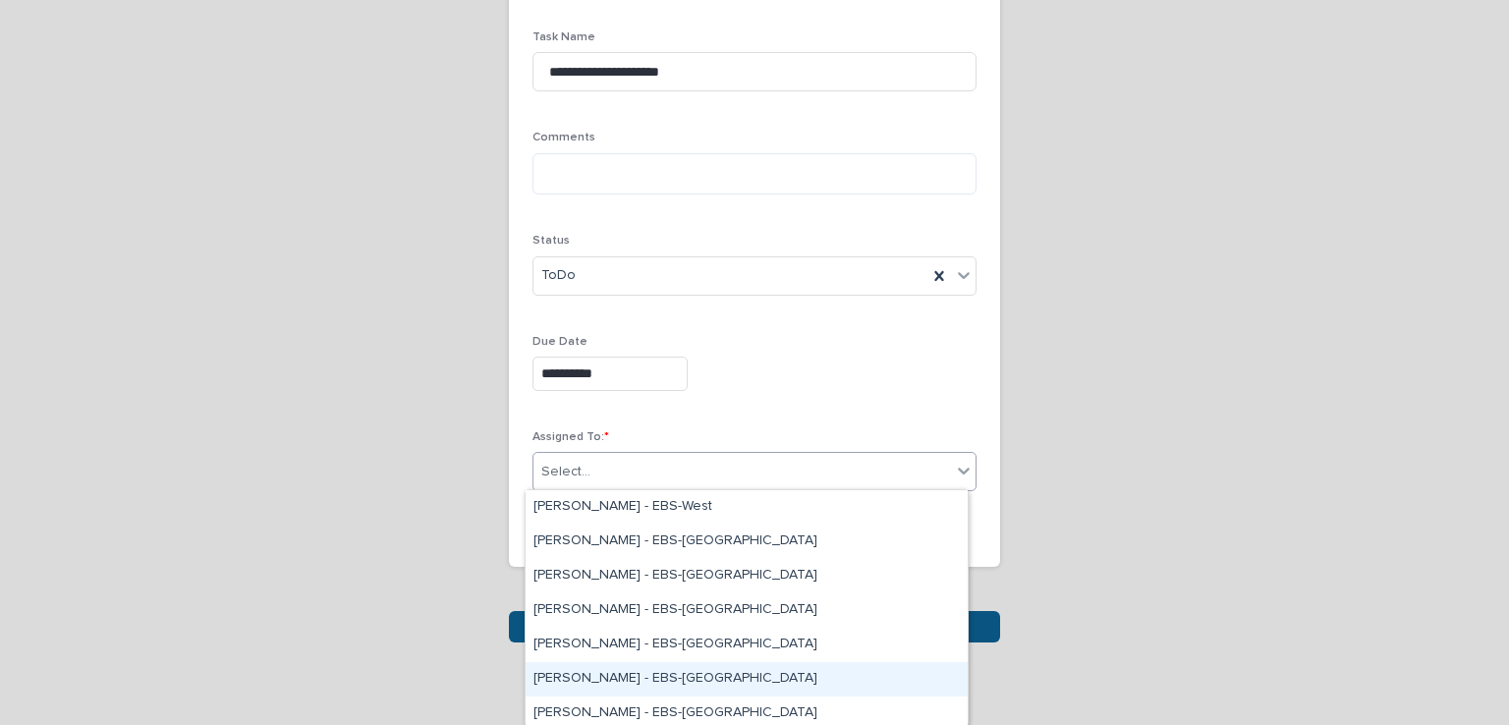
click at [659, 678] on div "[PERSON_NAME] - EBS-[GEOGRAPHIC_DATA]" at bounding box center [747, 679] width 442 height 34
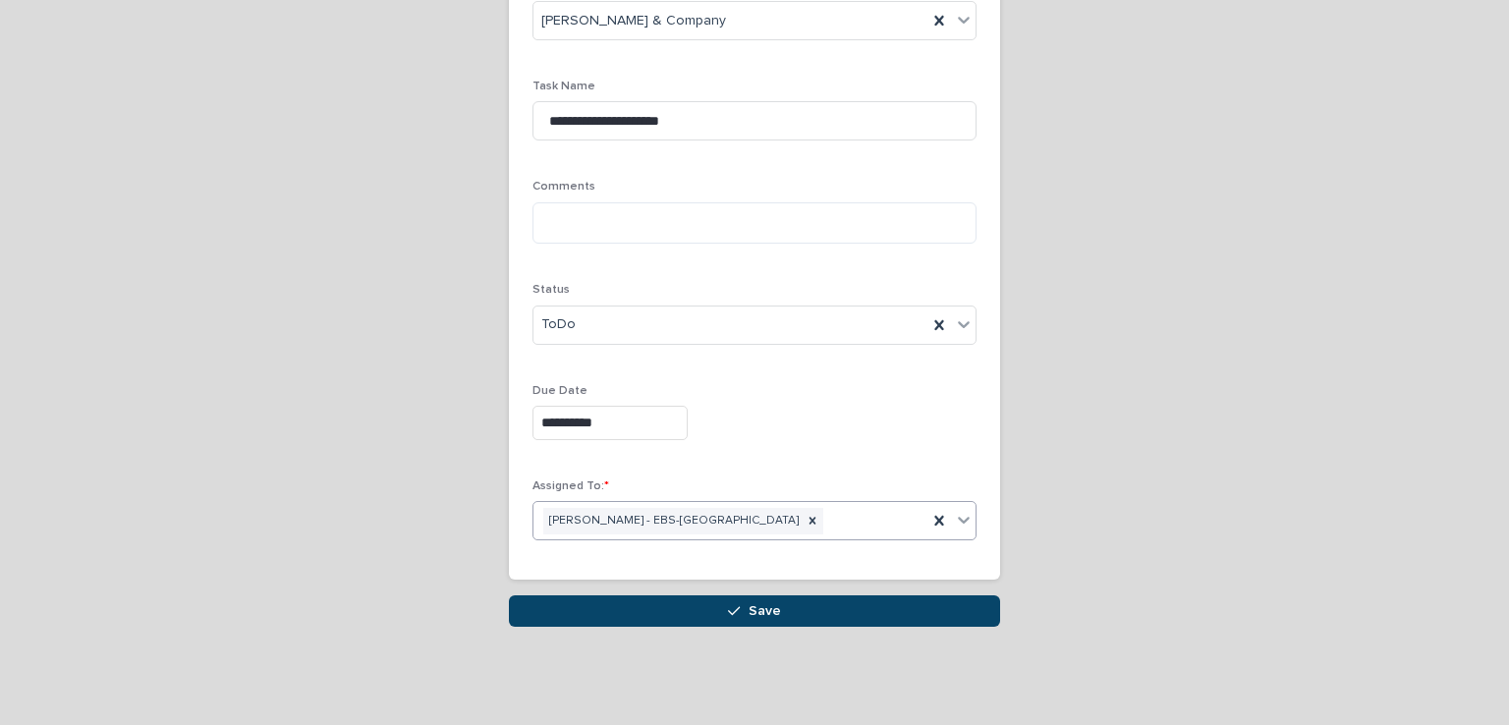
scroll to position [265, 0]
click at [718, 610] on button "Save" at bounding box center [754, 611] width 491 height 31
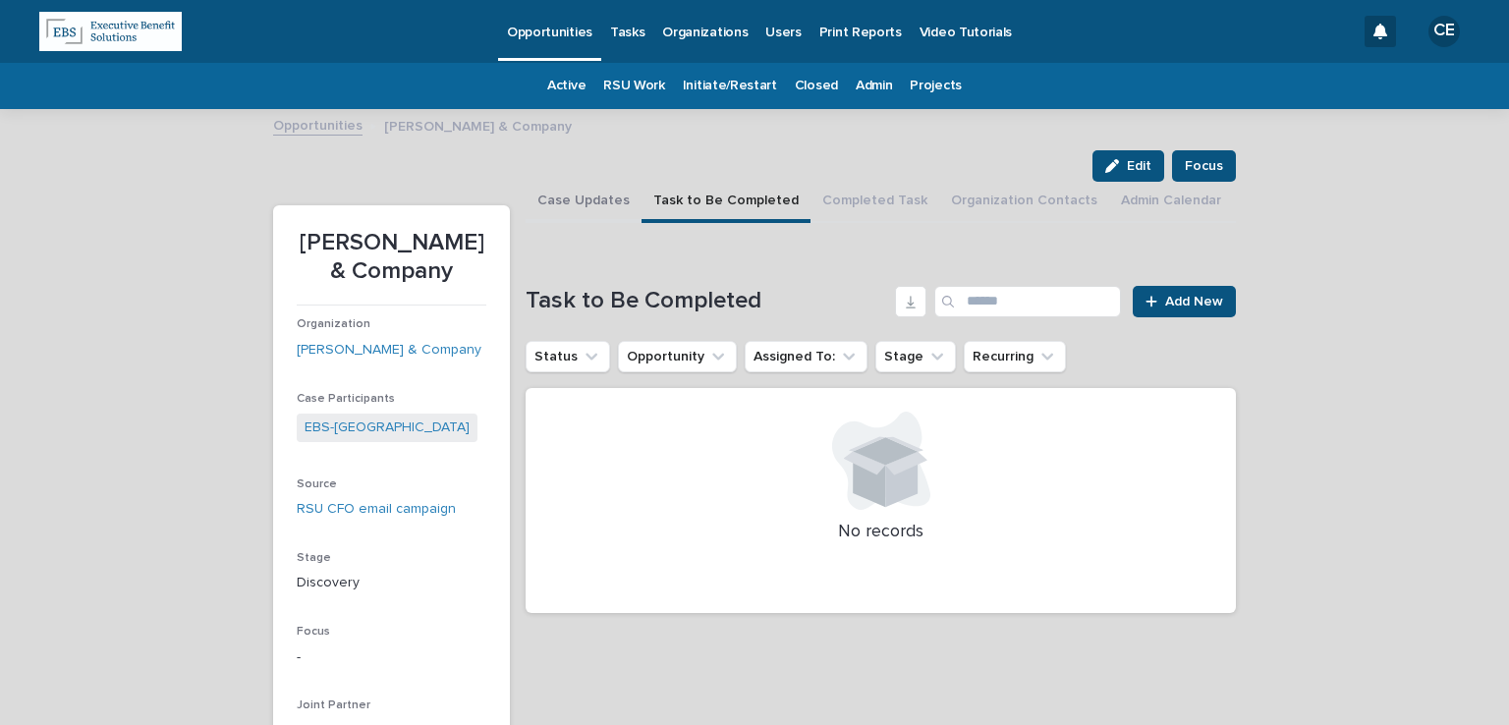
click at [542, 209] on button "Case Updates" at bounding box center [584, 202] width 116 height 41
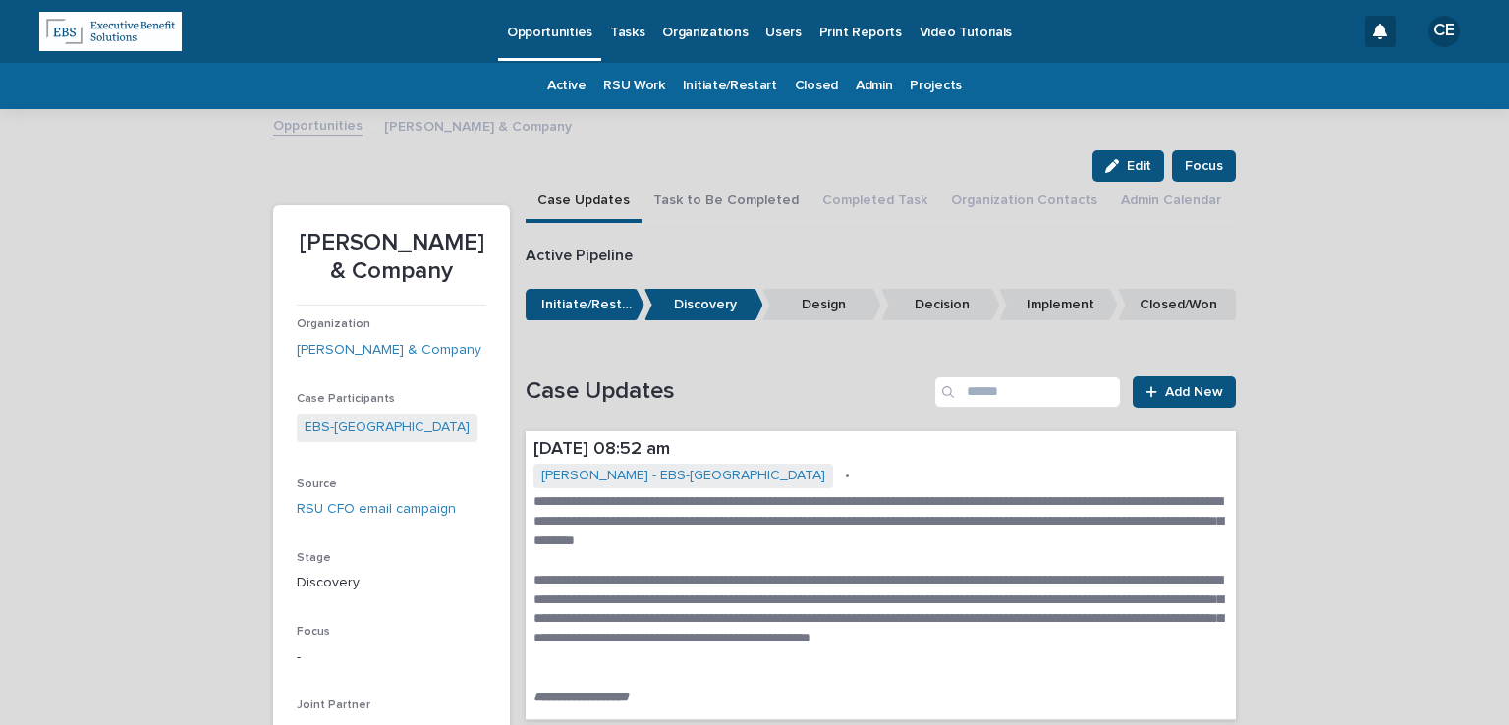
click at [683, 210] on button "Task to Be Completed" at bounding box center [725, 202] width 169 height 41
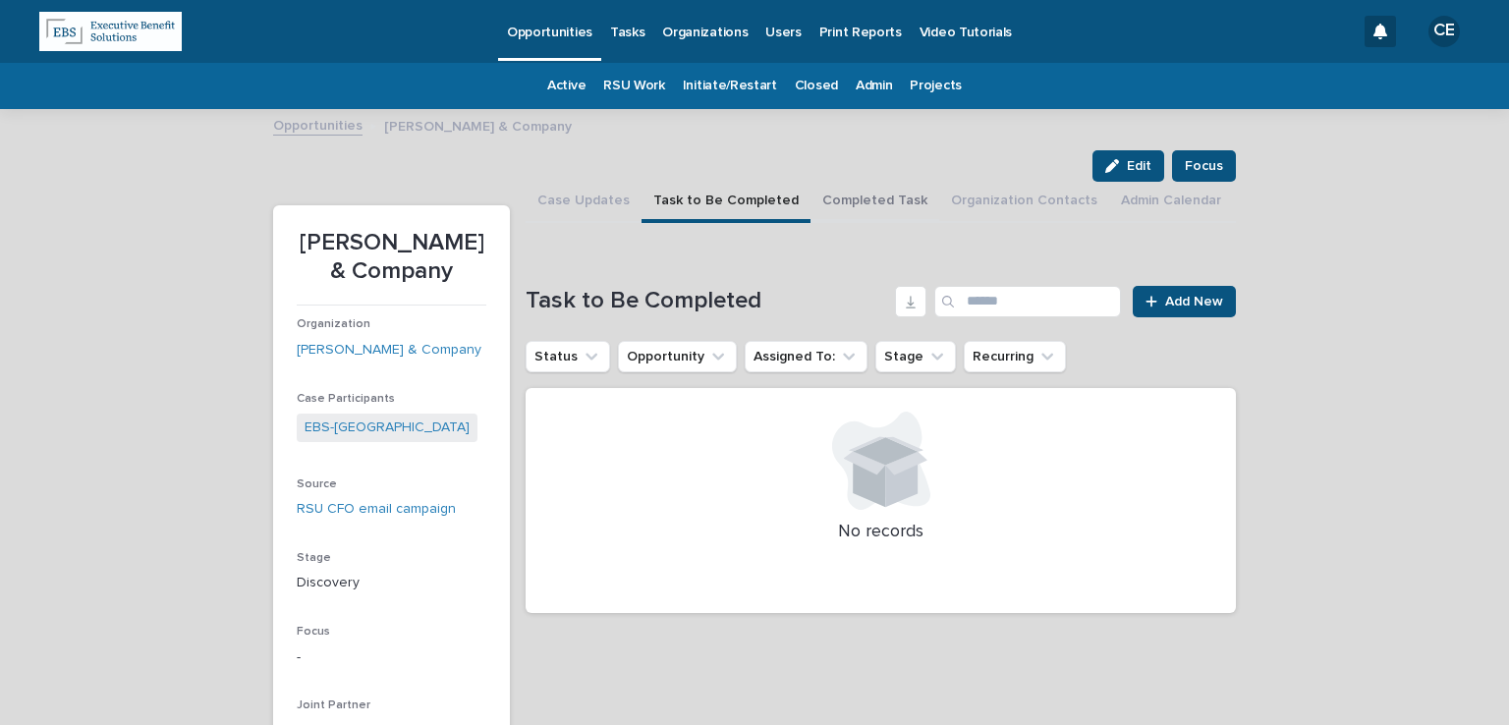
click at [835, 197] on button "Completed Task" at bounding box center [874, 202] width 129 height 41
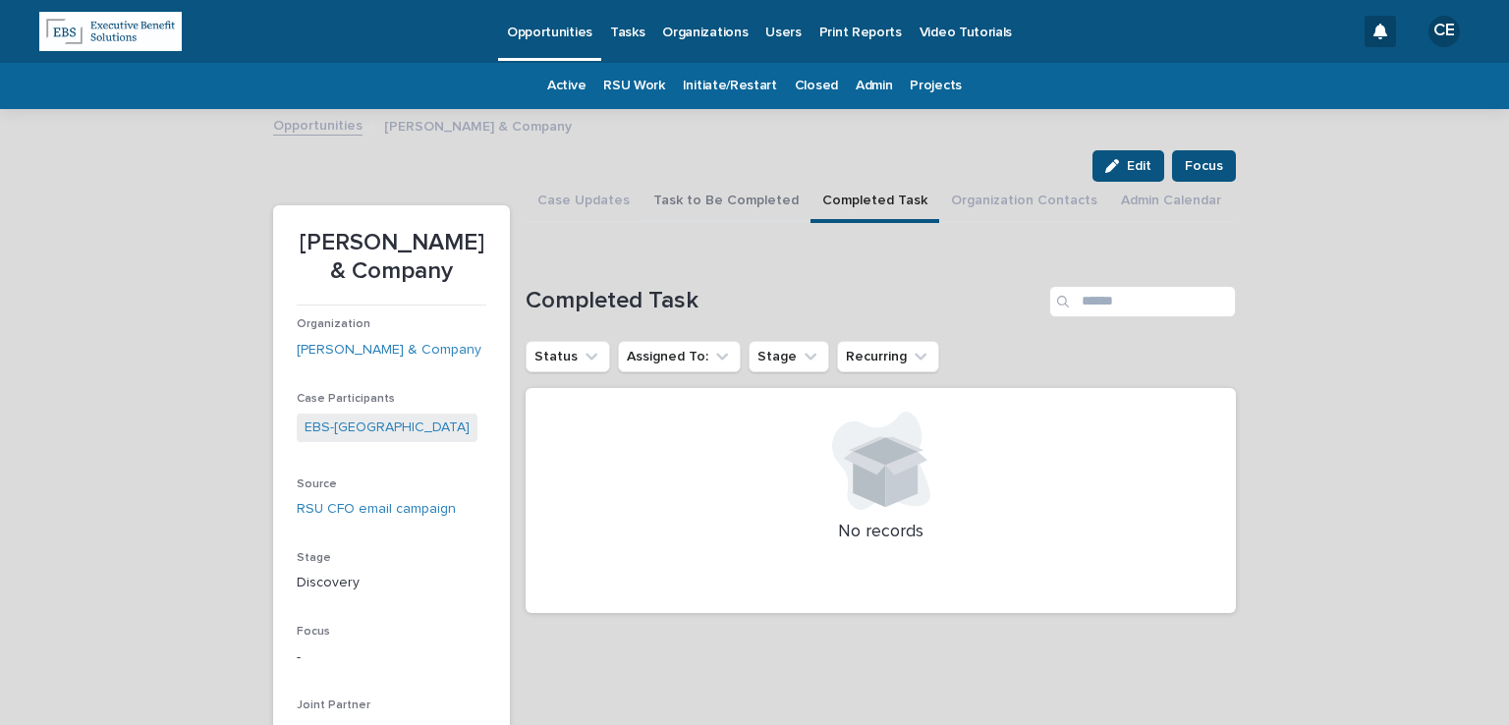
click at [711, 198] on button "Task to Be Completed" at bounding box center [725, 202] width 169 height 41
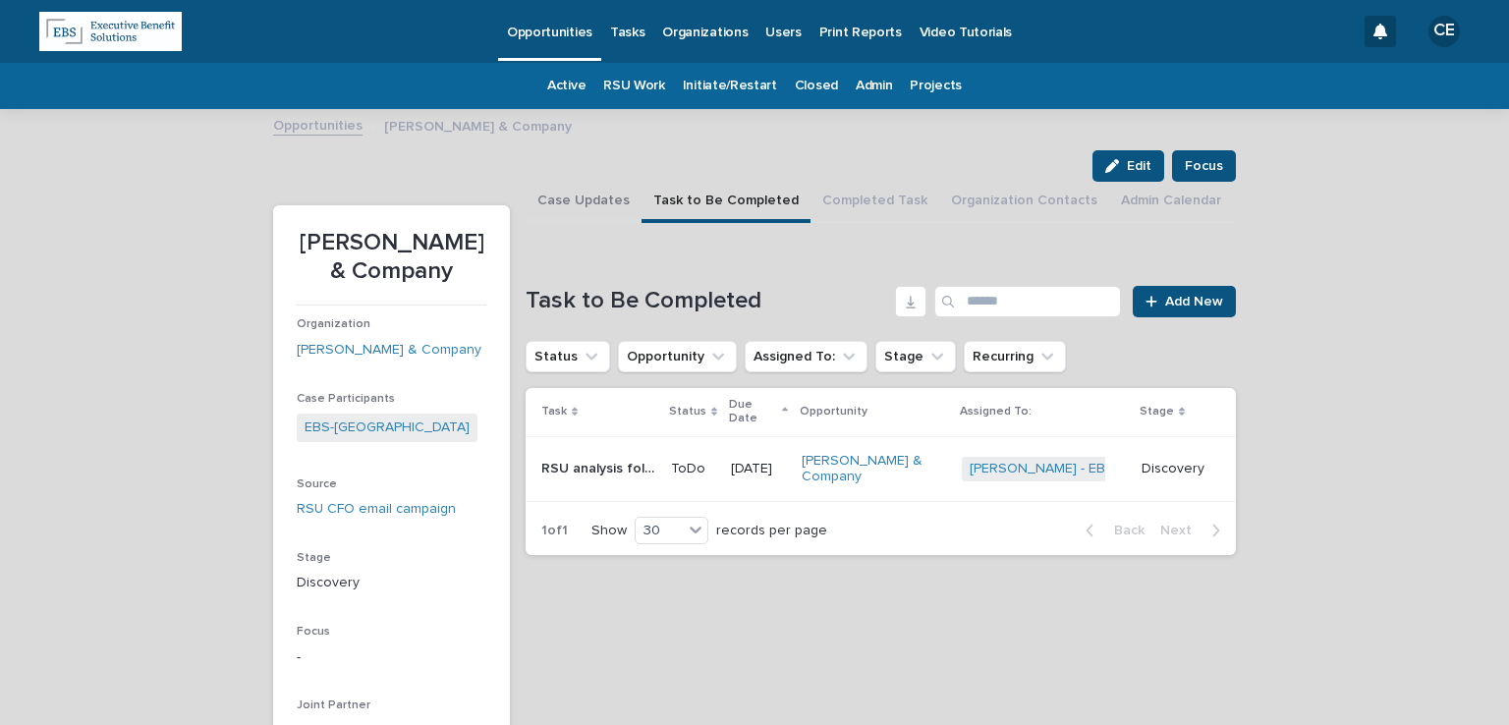
click at [608, 198] on button "Case Updates" at bounding box center [584, 202] width 116 height 41
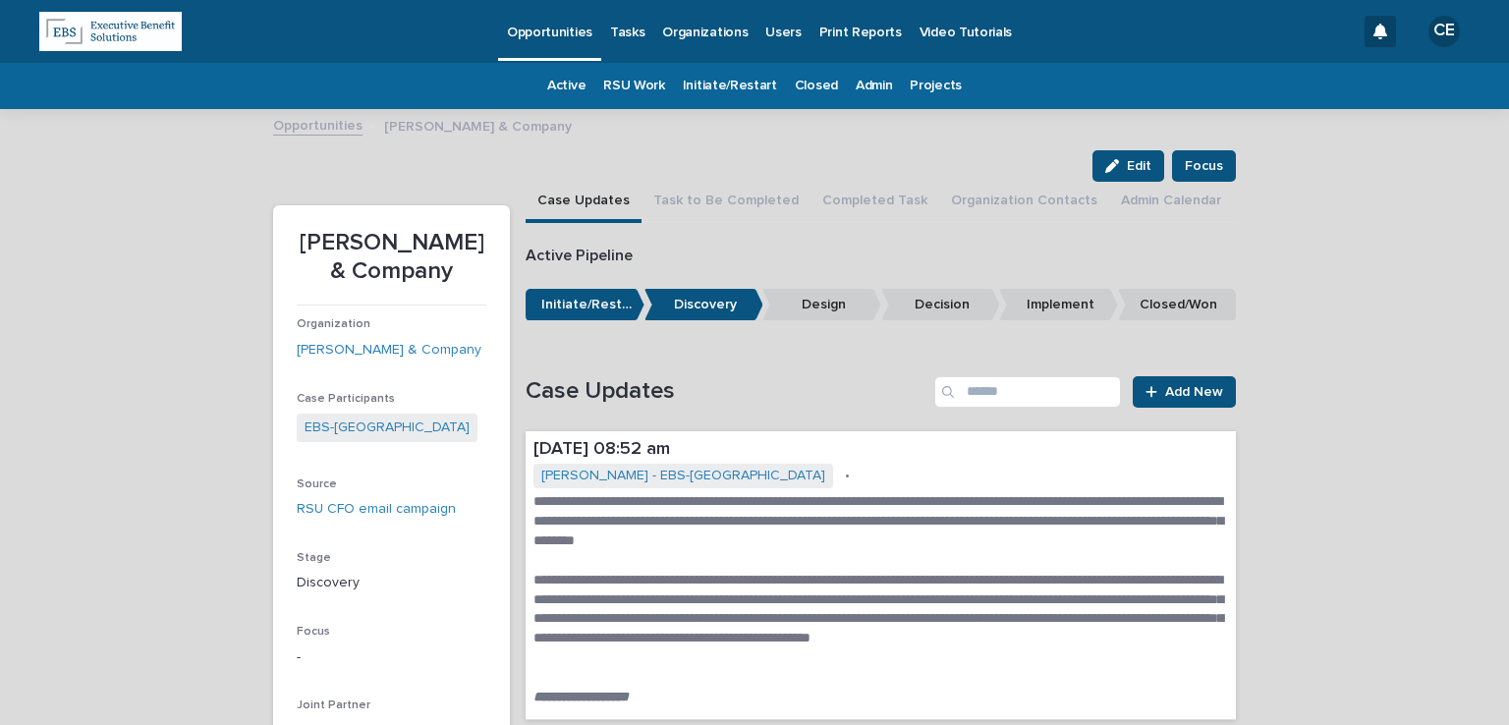
click at [572, 43] on link "Opportunities" at bounding box center [549, 29] width 103 height 58
